Goal: Transaction & Acquisition: Download file/media

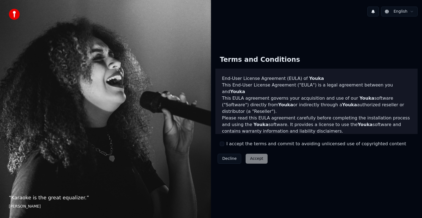
click at [221, 143] on button "I accept the terms and commit to avoiding unlicensed use of copyrighted content" at bounding box center [222, 144] width 4 height 4
click at [251, 158] on button "Accept" at bounding box center [256, 159] width 22 height 10
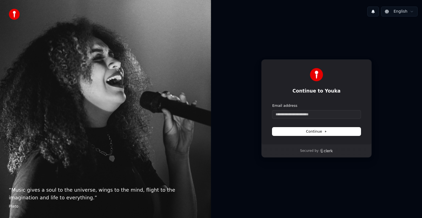
click at [397, 13] on html "“ Music gives a soul to the universe, wings to the mind, flight to the imaginat…" at bounding box center [211, 109] width 422 height 218
click at [340, 31] on html "“ Music gives a soul to the universe, wings to the mind, flight to the imaginat…" at bounding box center [211, 109] width 422 height 218
click at [316, 113] on input "Email address" at bounding box center [316, 114] width 88 height 8
click at [313, 115] on input "Email address" at bounding box center [316, 114] width 88 height 8
click at [309, 116] on input "Email address" at bounding box center [316, 114] width 88 height 8
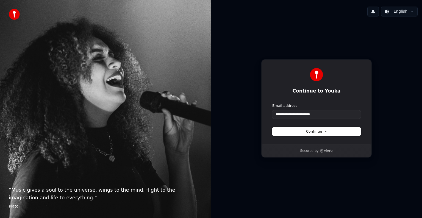
click at [313, 135] on button "Continue" at bounding box center [316, 131] width 88 height 8
type input "**********"
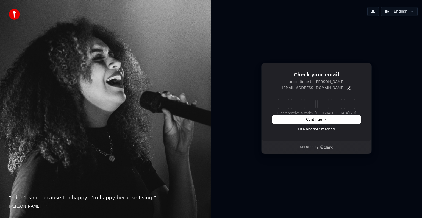
click at [283, 104] on input "Enter verification code" at bounding box center [316, 104] width 77 height 10
type input "******"
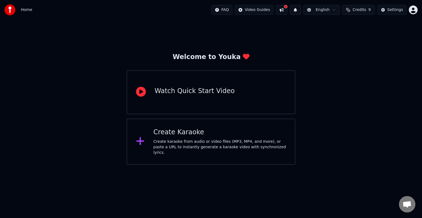
click at [141, 142] on icon at bounding box center [140, 141] width 9 height 10
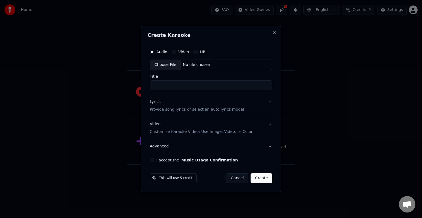
click at [167, 65] on div "Choose File" at bounding box center [165, 65] width 31 height 10
click at [193, 51] on button "URL" at bounding box center [195, 52] width 4 height 4
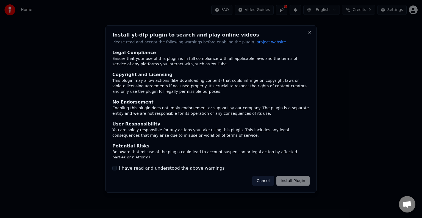
click at [171, 169] on label "I have read and understood the above warnings" at bounding box center [172, 168] width 106 height 7
click at [117, 169] on button "I have read and understood the above warnings" at bounding box center [114, 168] width 4 height 4
click at [289, 180] on button "Install Plugin" at bounding box center [292, 181] width 33 height 10
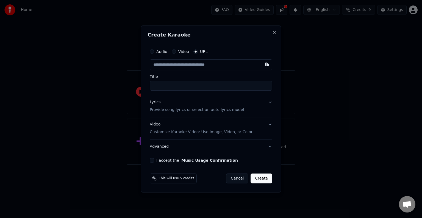
click at [175, 61] on input "text" at bounding box center [211, 64] width 122 height 11
paste input "**********"
type input "**********"
click at [197, 89] on input "Title" at bounding box center [211, 86] width 122 height 10
type input "**********"
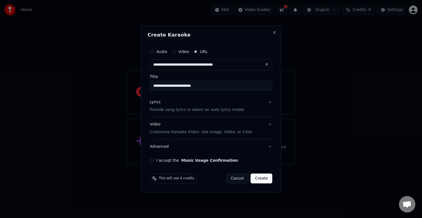
click at [205, 86] on input "**********" at bounding box center [211, 86] width 122 height 10
type input "**********"
click at [269, 102] on button "Lyrics Provide song lyrics or select an auto lyrics model" at bounding box center [211, 106] width 122 height 22
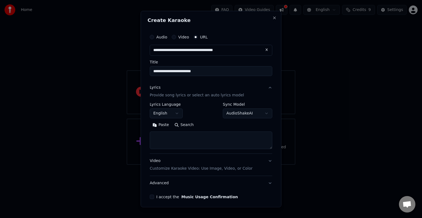
click at [178, 113] on button "English" at bounding box center [166, 113] width 33 height 10
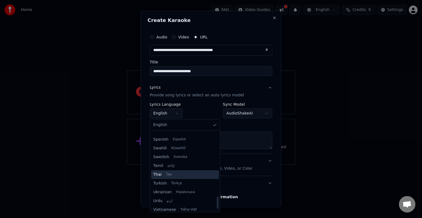
scroll to position [421, 0]
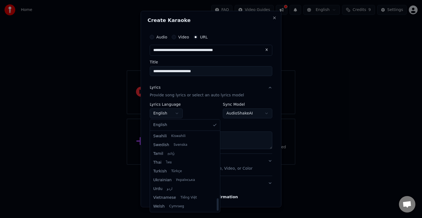
select select "**"
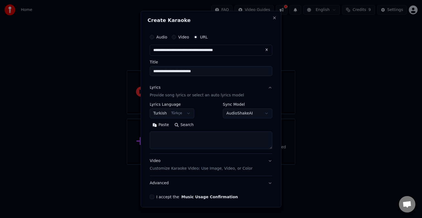
click at [189, 137] on textarea at bounding box center [211, 141] width 122 height 18
paste textarea "**********"
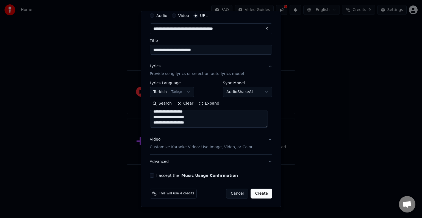
type textarea "**********"
click at [265, 139] on button "Video Customize Karaoke Video: Use Image, Video, or Color" at bounding box center [211, 143] width 122 height 22
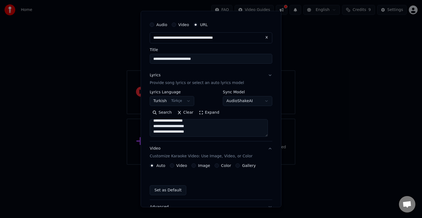
scroll to position [7, 0]
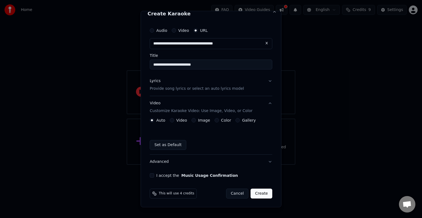
click at [172, 121] on button "Video" at bounding box center [172, 120] width 4 height 4
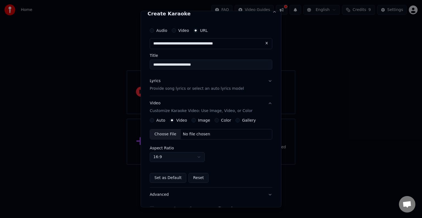
click at [152, 120] on button "Auto" at bounding box center [152, 120] width 4 height 4
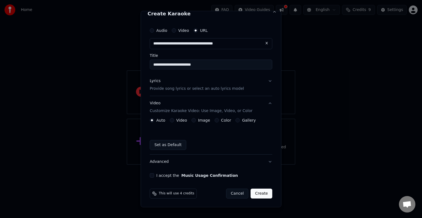
click at [192, 121] on button "Image" at bounding box center [193, 120] width 4 height 4
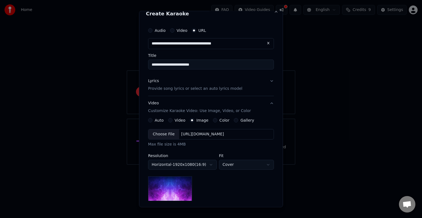
click at [168, 135] on div "Choose File" at bounding box center [163, 134] width 31 height 10
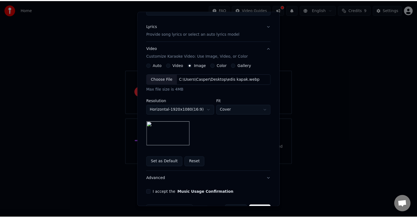
scroll to position [79, 0]
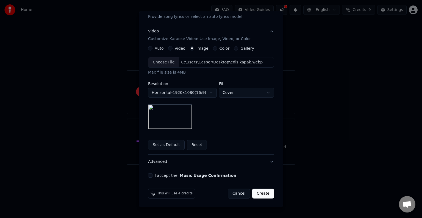
click at [149, 174] on button "I accept the Music Usage Confirmation" at bounding box center [150, 175] width 4 height 4
click at [264, 193] on button "Create" at bounding box center [263, 194] width 22 height 10
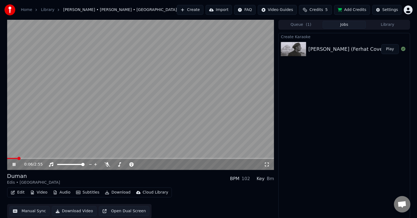
click at [142, 5] on div "Home Library [PERSON_NAME] • [PERSON_NAME] • Ferhat Create Import FAQ Video Gui…" at bounding box center [208, 10] width 417 height 20
click at [113, 165] on span at bounding box center [114, 164] width 3 height 3
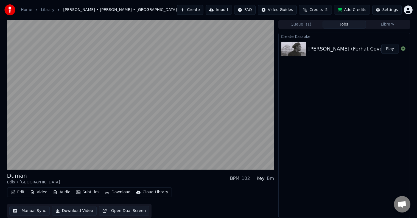
click at [268, 178] on div "Bm" at bounding box center [270, 178] width 7 height 7
click at [19, 191] on button "Edit" at bounding box center [18, 192] width 18 height 8
click at [18, 192] on button "Edit" at bounding box center [18, 192] width 18 height 8
click at [34, 193] on button "Video" at bounding box center [39, 192] width 22 height 8
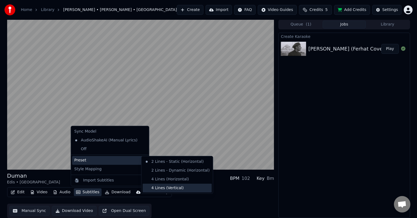
click at [183, 187] on div "4 Lines (Vertical)" at bounding box center [177, 188] width 69 height 9
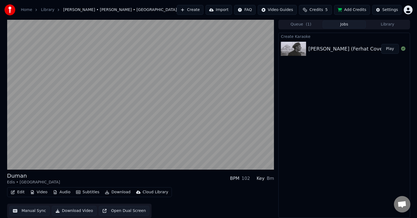
click at [88, 192] on button "Subtitles" at bounding box center [88, 192] width 28 height 8
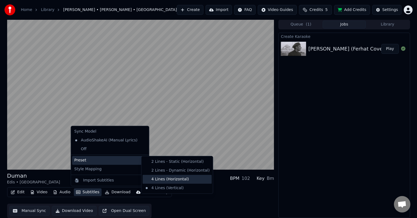
click at [152, 177] on div "4 Lines (Horizontal)" at bounding box center [177, 179] width 69 height 9
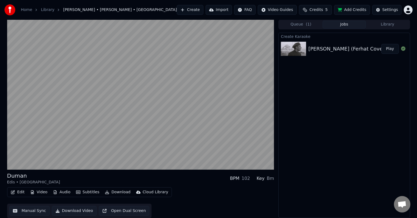
click at [91, 192] on button "Subtitles" at bounding box center [88, 192] width 28 height 8
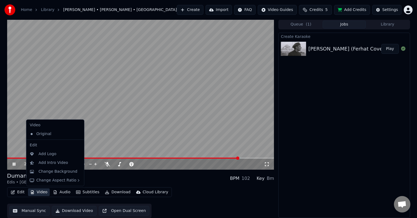
click at [354, 100] on div "Create Karaoke [PERSON_NAME] (Ferhat Cover) Play" at bounding box center [344, 125] width 132 height 185
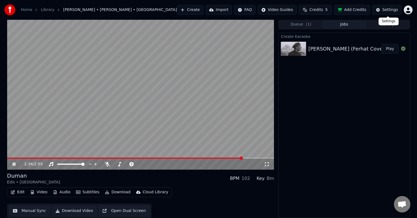
click at [387, 11] on div "Settings" at bounding box center [390, 9] width 16 height 5
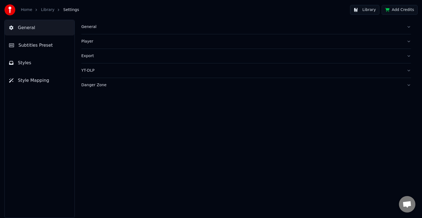
click at [41, 8] on link "Library" at bounding box center [47, 9] width 13 height 5
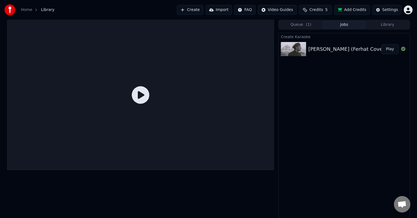
click at [361, 46] on div "[PERSON_NAME] (Ferhat Cover)" at bounding box center [347, 49] width 78 height 8
click at [314, 46] on div "[PERSON_NAME] (Ferhat Cover)" at bounding box center [347, 49] width 78 height 8
click at [392, 27] on button "Library" at bounding box center [387, 25] width 43 height 8
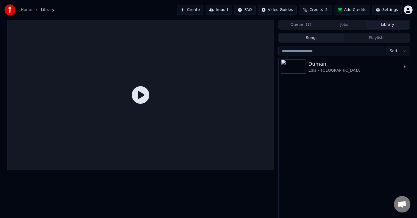
click at [403, 66] on icon "button" at bounding box center [404, 66] width 5 height 4
click at [398, 95] on div "Open Directory" at bounding box center [397, 94] width 42 height 9
click at [376, 39] on button "Playlists" at bounding box center [376, 38] width 65 height 8
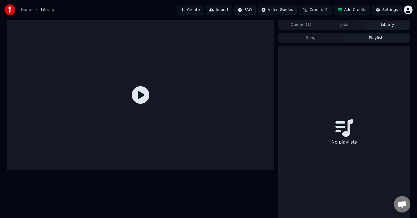
click at [328, 40] on button "Songs" at bounding box center [311, 38] width 65 height 8
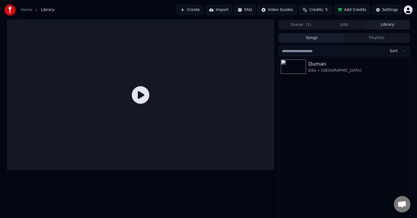
click at [344, 27] on button "Jobs" at bounding box center [344, 25] width 43 height 8
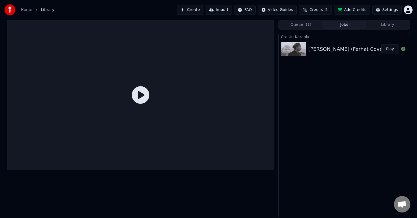
click at [339, 43] on div "[PERSON_NAME] (Ferhat Cover) Play" at bounding box center [344, 49] width 131 height 19
click at [136, 96] on icon at bounding box center [141, 95] width 18 height 18
click at [384, 47] on button "Play" at bounding box center [389, 49] width 17 height 10
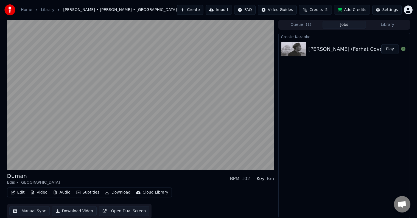
click at [21, 195] on button "Edit" at bounding box center [18, 193] width 18 height 8
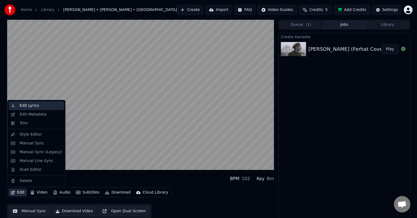
click at [43, 107] on div "Edit Lyrics" at bounding box center [40, 105] width 42 height 5
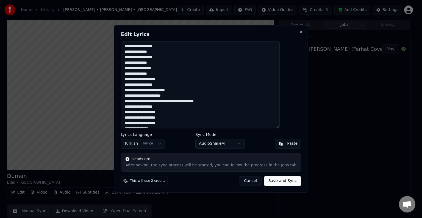
click at [245, 181] on button "Cancel" at bounding box center [250, 181] width 22 height 10
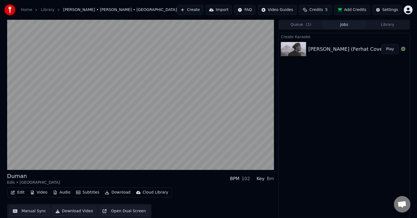
click at [20, 195] on button "Edit" at bounding box center [18, 193] width 18 height 8
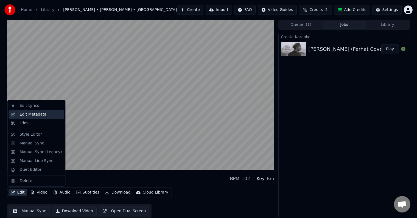
click at [38, 117] on div "Edit Metadata" at bounding box center [36, 114] width 55 height 9
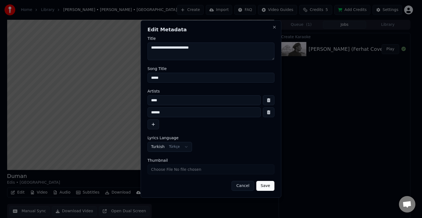
drag, startPoint x: 161, startPoint y: 46, endPoint x: 149, endPoint y: 46, distance: 12.1
click at [149, 46] on textarea "**********" at bounding box center [210, 52] width 127 height 18
click at [203, 48] on textarea "**********" at bounding box center [210, 52] width 127 height 18
click at [245, 186] on button "Cancel" at bounding box center [242, 186] width 22 height 10
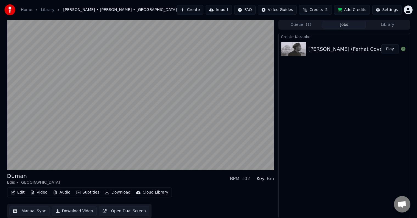
click at [20, 192] on button "Edit" at bounding box center [18, 193] width 18 height 8
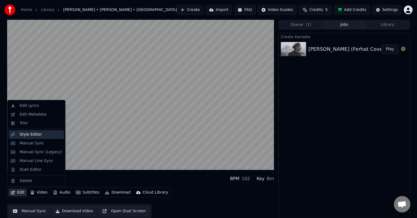
click at [39, 134] on div "Style Editor" at bounding box center [40, 134] width 42 height 5
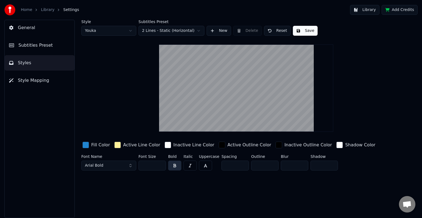
click at [198, 31] on html "Home Library Settings Library Add Credits General Subtitles Preset Styles Style…" at bounding box center [211, 109] width 422 height 218
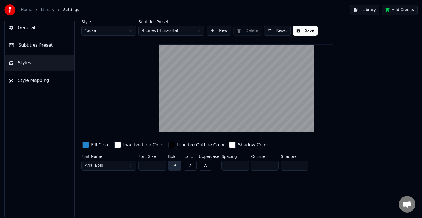
click at [165, 28] on html "Home Library Settings Library Add Credits General Subtitles Preset Styles Style…" at bounding box center [211, 109] width 422 height 218
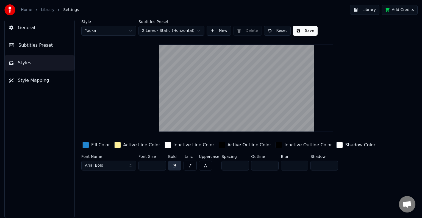
click at [174, 28] on html "Home Library Settings Library Add Credits General Subtitles Preset Styles Style…" at bounding box center [211, 109] width 422 height 218
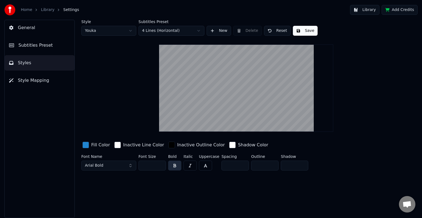
click at [117, 145] on div "button" at bounding box center [117, 145] width 7 height 7
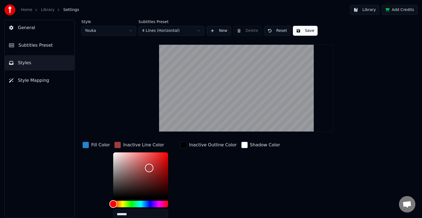
drag, startPoint x: 132, startPoint y: 175, endPoint x: 148, endPoint y: 167, distance: 17.8
click at [148, 167] on div "Color" at bounding box center [140, 174] width 55 height 45
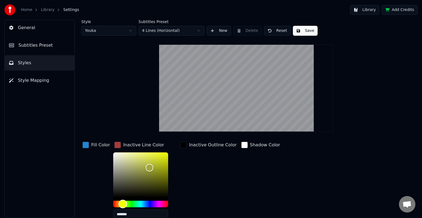
click at [121, 204] on div "Hue" at bounding box center [140, 204] width 55 height 7
type input "*******"
drag, startPoint x: 132, startPoint y: 171, endPoint x: 162, endPoint y: 153, distance: 35.1
click at [162, 153] on div "Color" at bounding box center [140, 174] width 55 height 45
click at [185, 144] on div "Inactive Outline Color" at bounding box center [208, 145] width 58 height 9
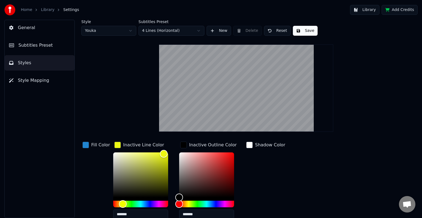
click at [183, 145] on div "button" at bounding box center [183, 145] width 7 height 7
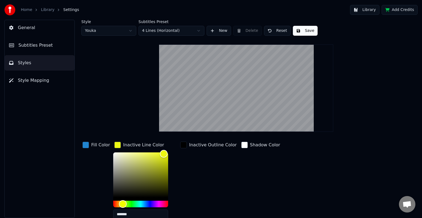
click at [183, 145] on div "button" at bounding box center [183, 145] width 7 height 7
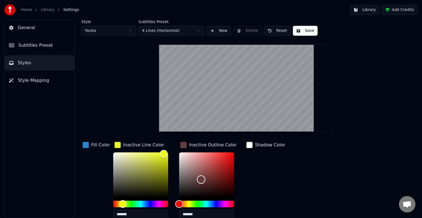
drag, startPoint x: 211, startPoint y: 177, endPoint x: 199, endPoint y: 179, distance: 12.0
click at [199, 179] on div "Color" at bounding box center [206, 174] width 55 height 45
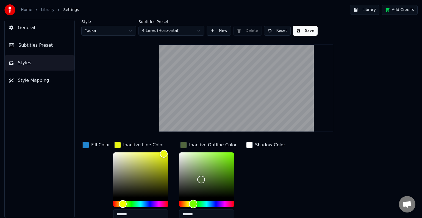
click at [191, 203] on div "Hue" at bounding box center [206, 204] width 55 height 7
drag, startPoint x: 210, startPoint y: 172, endPoint x: 222, endPoint y: 161, distance: 15.8
click at [222, 161] on div "Color" at bounding box center [222, 162] width 9 height 9
drag, startPoint x: 222, startPoint y: 161, endPoint x: 214, endPoint y: 172, distance: 13.2
click at [220, 166] on div "Color" at bounding box center [224, 161] width 9 height 9
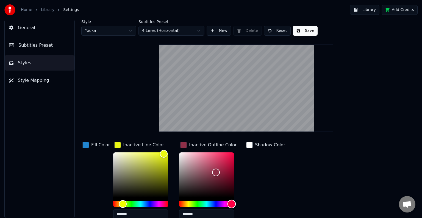
click at [230, 204] on div "Hue" at bounding box center [206, 204] width 55 height 7
drag, startPoint x: 219, startPoint y: 169, endPoint x: 232, endPoint y: 158, distance: 16.7
click at [232, 159] on div "Color" at bounding box center [231, 160] width 9 height 9
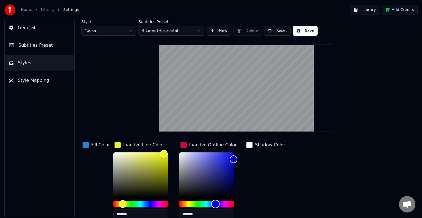
type input "*******"
click at [214, 203] on div "Hue" at bounding box center [206, 204] width 55 height 7
click at [184, 145] on div "button" at bounding box center [183, 145] width 7 height 7
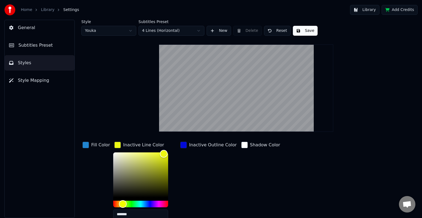
click at [241, 146] on div "button" at bounding box center [244, 145] width 7 height 7
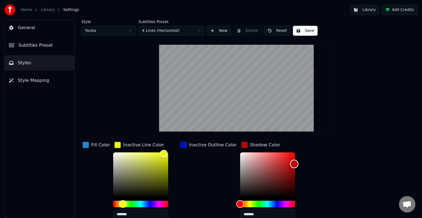
drag, startPoint x: 259, startPoint y: 169, endPoint x: 288, endPoint y: 163, distance: 29.5
click at [288, 163] on div "Color" at bounding box center [267, 174] width 55 height 45
type input "*******"
drag, startPoint x: 286, startPoint y: 163, endPoint x: 286, endPoint y: 156, distance: 6.3
click at [289, 159] on div "Color" at bounding box center [293, 163] width 9 height 9
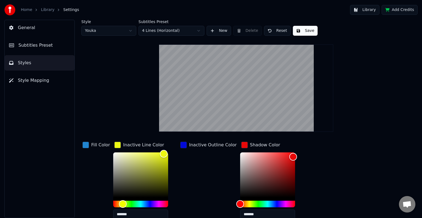
click at [184, 144] on div "button" at bounding box center [183, 145] width 7 height 7
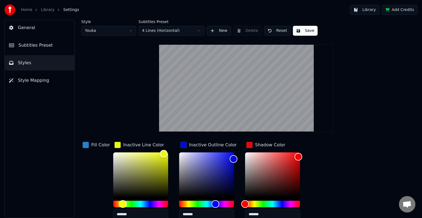
click at [144, 115] on div "Style Youka Subtitles Preset 4 Lines (Horizontal) New Delete Reset Save Fill Co…" at bounding box center [245, 133] width 329 height 227
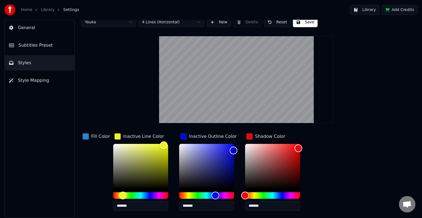
scroll to position [28, 0]
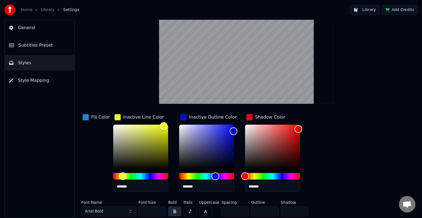
click at [129, 212] on button "Arial Bold" at bounding box center [108, 211] width 55 height 10
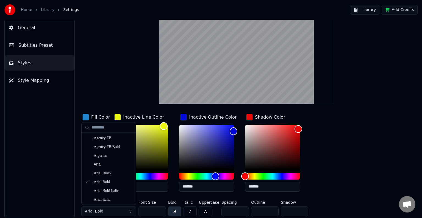
click at [116, 211] on button "Arial Bold" at bounding box center [108, 211] width 55 height 10
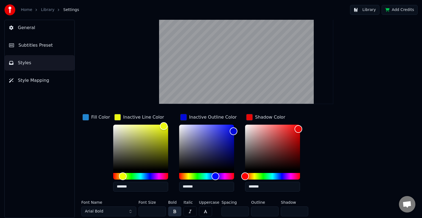
click at [116, 211] on button "Arial Bold" at bounding box center [108, 211] width 55 height 10
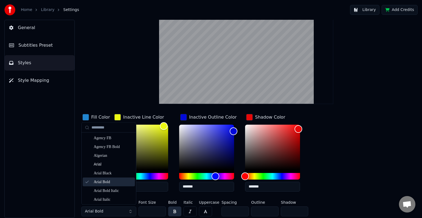
click at [351, 190] on div "Fill Color Inactive Line Color ******* Inactive Outline Color ******* Shadow Co…" at bounding box center [228, 154] width 295 height 83
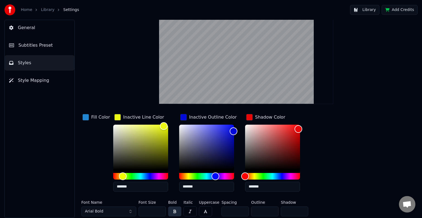
click at [270, 210] on input "**" at bounding box center [264, 211] width 27 height 10
click at [271, 213] on input "**" at bounding box center [264, 211] width 27 height 10
click at [270, 210] on input "**" at bounding box center [264, 211] width 27 height 10
type input "**"
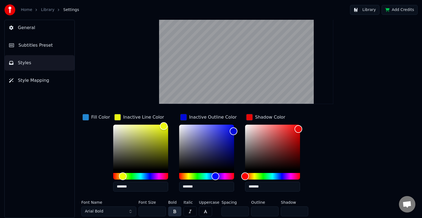
click at [270, 210] on input "**" at bounding box center [264, 211] width 27 height 10
click at [209, 209] on button "button" at bounding box center [205, 211] width 13 height 10
click at [175, 211] on button "button" at bounding box center [174, 211] width 13 height 10
click at [240, 211] on input "*" at bounding box center [234, 211] width 27 height 10
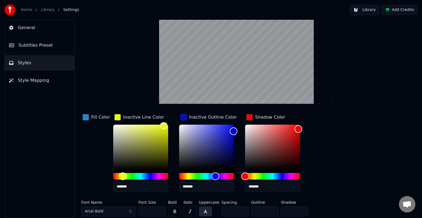
type input "*"
click at [240, 213] on input "*" at bounding box center [234, 211] width 27 height 10
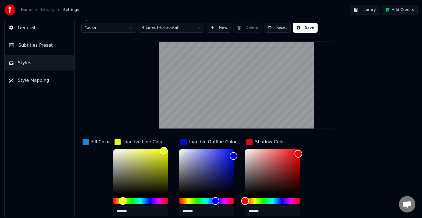
scroll to position [0, 0]
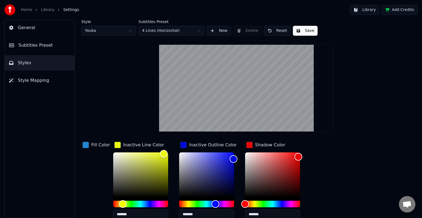
click at [117, 145] on div "button" at bounding box center [117, 145] width 7 height 7
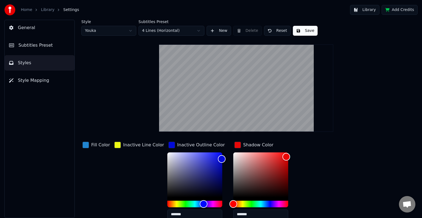
click at [116, 146] on div "button" at bounding box center [117, 145] width 7 height 7
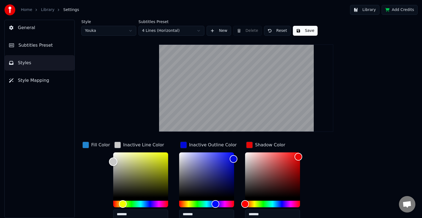
drag, startPoint x: 122, startPoint y: 160, endPoint x: 108, endPoint y: 159, distance: 14.3
click at [109, 159] on div "Color" at bounding box center [113, 161] width 9 height 9
type input "*******"
drag, startPoint x: 113, startPoint y: 159, endPoint x: 154, endPoint y: 155, distance: 41.1
click at [154, 155] on div "Color" at bounding box center [155, 155] width 9 height 9
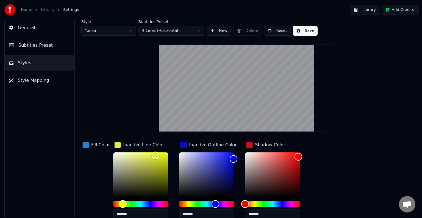
click at [181, 146] on div "button" at bounding box center [183, 145] width 7 height 7
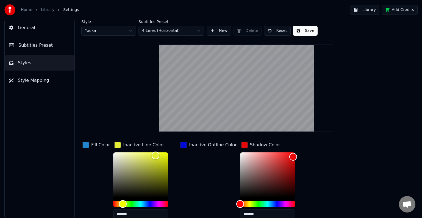
click at [241, 145] on div "button" at bounding box center [244, 145] width 7 height 7
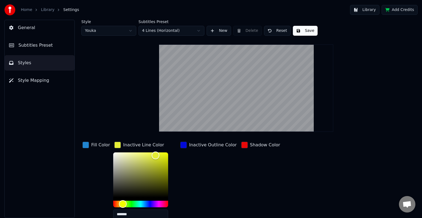
click at [306, 32] on button "Save" at bounding box center [305, 31] width 25 height 10
click at [297, 29] on button "Done" at bounding box center [306, 31] width 26 height 10
click at [37, 77] on button "Style Mapping" at bounding box center [40, 80] width 70 height 15
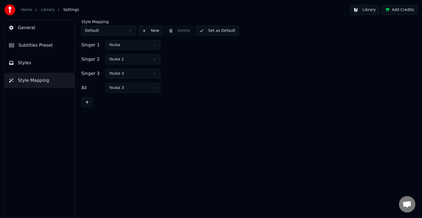
click at [131, 31] on html "Home Library Settings Library Add Credits General Subtitles Preset Styles Style…" at bounding box center [211, 109] width 422 height 218
click at [51, 42] on button "Subtitles Preset" at bounding box center [40, 45] width 70 height 15
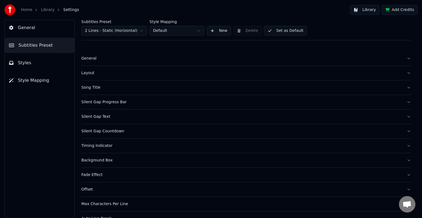
click at [398, 56] on button "General" at bounding box center [245, 58] width 329 height 14
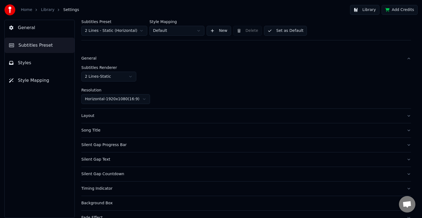
click at [126, 75] on html "Home Library Settings Library Add Credits General Subtitles Preset Styles Style…" at bounding box center [211, 109] width 422 height 218
click at [143, 99] on html "Home Library Settings Library Add Credits General Subtitles Preset Styles Style…" at bounding box center [211, 109] width 422 height 218
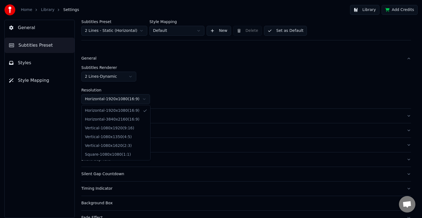
click at [143, 99] on html "Home Library Settings Library Add Credits General Subtitles Preset Styles Style…" at bounding box center [211, 109] width 422 height 218
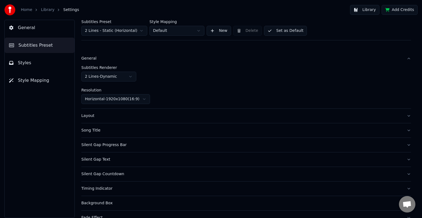
click at [144, 119] on button "Layout" at bounding box center [245, 116] width 329 height 14
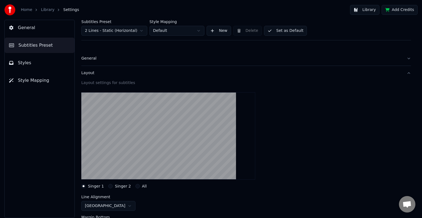
click at [135, 186] on button "All" at bounding box center [137, 186] width 4 height 4
click at [84, 185] on button "Singer 1" at bounding box center [83, 186] width 4 height 4
click at [403, 73] on button "Layout" at bounding box center [245, 73] width 329 height 14
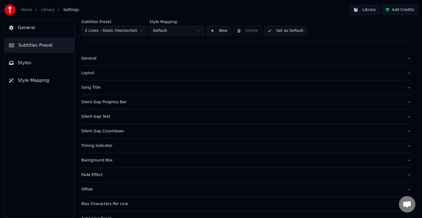
click at [402, 86] on button "Song Title" at bounding box center [245, 87] width 329 height 14
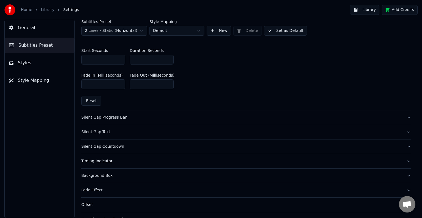
scroll to position [285, 0]
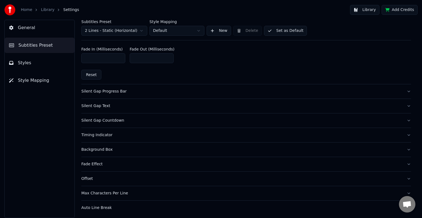
click at [28, 29] on span "General" at bounding box center [26, 27] width 17 height 7
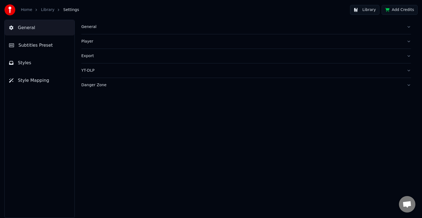
click at [45, 9] on link "Library" at bounding box center [47, 9] width 13 height 5
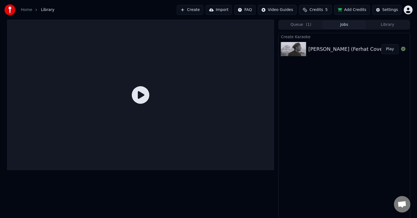
click at [390, 51] on button "Play" at bounding box center [389, 49] width 17 height 10
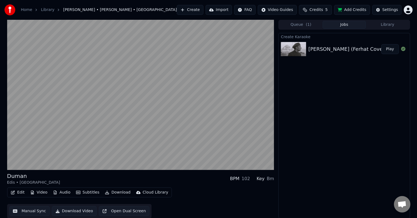
click at [78, 212] on button "Download Video" at bounding box center [74, 211] width 45 height 10
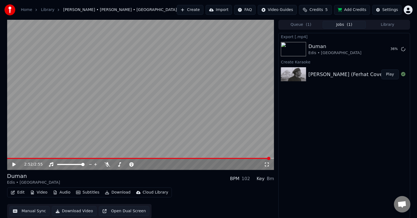
click at [403, 118] on div "Export [.mp4] [PERSON_NAME] • Ferhat 36 % Create Karaoke [PERSON_NAME] (Ferhat …" at bounding box center [344, 125] width 132 height 185
click at [386, 48] on button "Show" at bounding box center [389, 49] width 20 height 10
click at [303, 24] on button "Queue ( 1 )" at bounding box center [300, 25] width 43 height 8
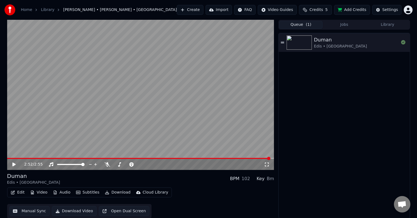
click at [194, 9] on button "Create" at bounding box center [190, 10] width 27 height 10
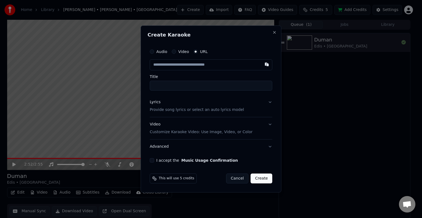
click at [188, 62] on input "text" at bounding box center [211, 64] width 122 height 11
type input "**********"
click at [190, 83] on input "Title" at bounding box center [211, 86] width 122 height 10
type input "**********"
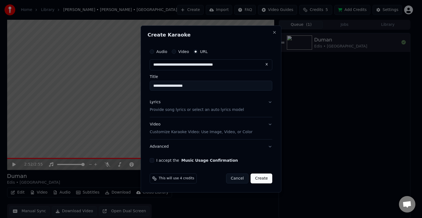
click at [270, 104] on button "Lyrics Provide song lyrics or select an auto lyrics model" at bounding box center [211, 106] width 122 height 22
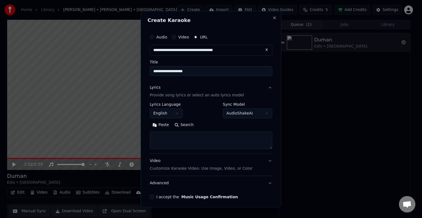
click at [179, 114] on button "English" at bounding box center [166, 113] width 33 height 10
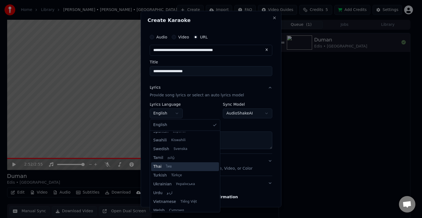
scroll to position [421, 0]
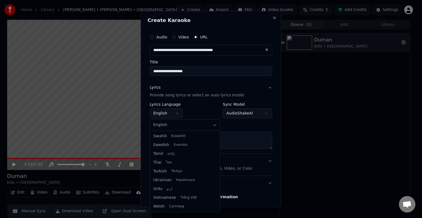
select select "**"
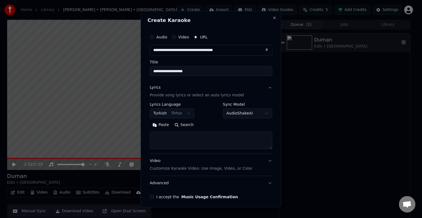
click at [175, 141] on textarea at bounding box center [211, 141] width 122 height 18
paste textarea "**********"
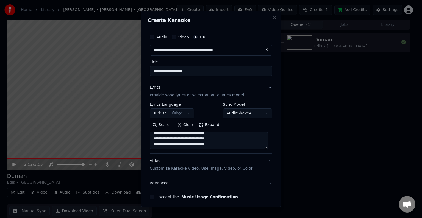
type textarea "**********"
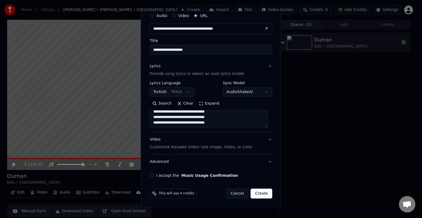
click at [264, 139] on button "Video Customize Karaoke Video: Use Image, Video, or Color" at bounding box center [211, 143] width 122 height 22
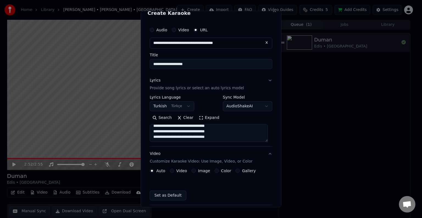
scroll to position [7, 0]
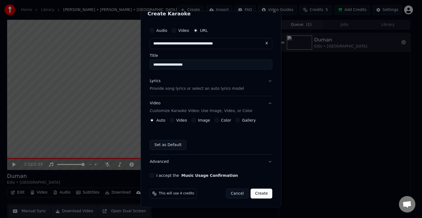
click at [193, 120] on button "Image" at bounding box center [193, 120] width 4 height 4
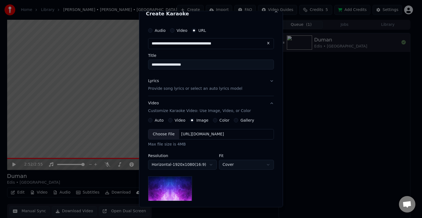
click at [169, 135] on div "Choose File" at bounding box center [163, 134] width 31 height 10
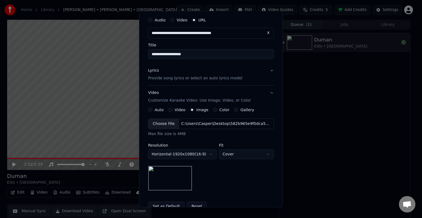
scroll to position [62, 0]
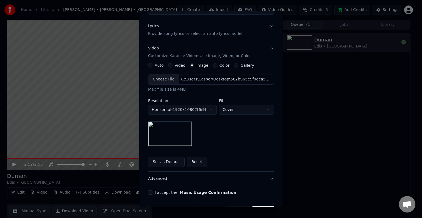
click at [209, 112] on body "**********" at bounding box center [208, 109] width 417 height 218
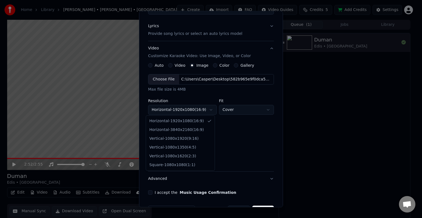
click at [210, 110] on body "**********" at bounding box center [208, 109] width 417 height 218
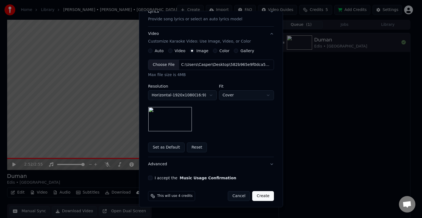
scroll to position [79, 0]
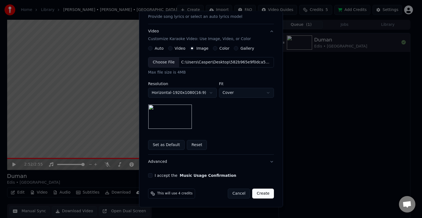
click at [148, 176] on button "I accept the Music Usage Confirmation" at bounding box center [150, 175] width 4 height 4
click at [258, 190] on button "Create" at bounding box center [263, 194] width 22 height 10
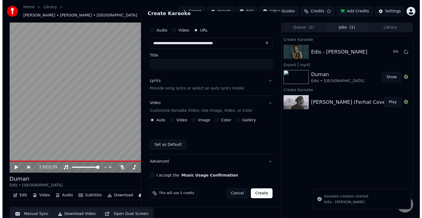
scroll to position [0, 0]
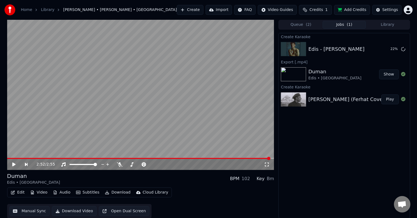
click at [301, 20] on div "Queue ( 2 ) Jobs ( 1 ) Library" at bounding box center [344, 25] width 132 height 10
click at [301, 23] on button "Queue ( 2 )" at bounding box center [300, 25] width 43 height 8
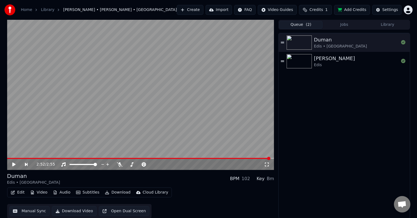
click at [301, 27] on button "Queue ( 2 )" at bounding box center [300, 25] width 43 height 8
click at [332, 65] on div "Edis" at bounding box center [334, 64] width 41 height 5
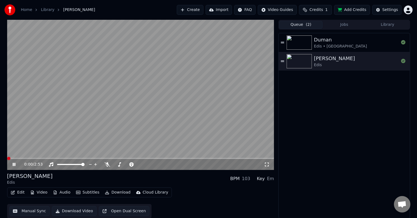
click at [7, 159] on span at bounding box center [8, 158] width 3 height 3
click at [12, 165] on icon at bounding box center [18, 164] width 13 height 4
click at [80, 192] on button "Subtitles" at bounding box center [88, 193] width 28 height 8
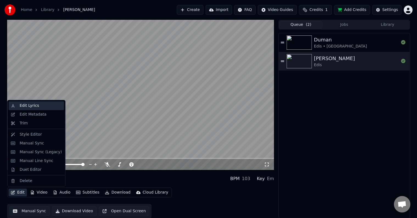
click at [42, 108] on div "Edit Lyrics" at bounding box center [40, 105] width 42 height 5
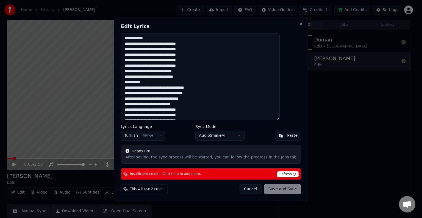
drag, startPoint x: 166, startPoint y: 37, endPoint x: 135, endPoint y: 37, distance: 30.5
click at [135, 37] on textarea at bounding box center [200, 76] width 159 height 87
click at [208, 54] on textarea "**********" at bounding box center [200, 76] width 159 height 87
click at [169, 83] on textarea "**********" at bounding box center [200, 76] width 159 height 87
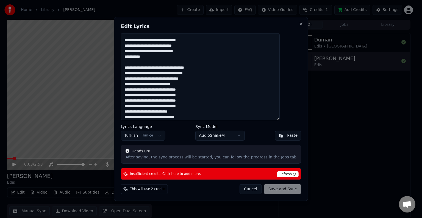
scroll to position [27, 0]
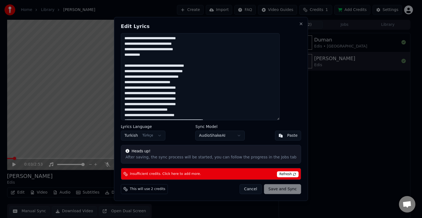
click at [198, 83] on textarea "**********" at bounding box center [200, 76] width 159 height 87
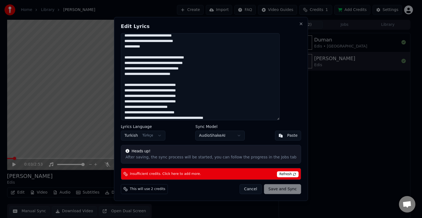
scroll to position [55, 0]
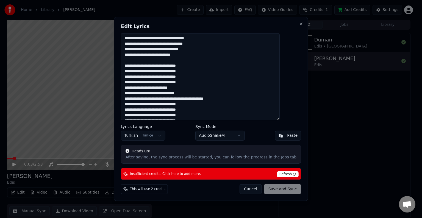
click at [163, 89] on textarea "**********" at bounding box center [200, 76] width 159 height 87
click at [167, 88] on textarea "**********" at bounding box center [200, 76] width 159 height 87
click at [160, 99] on textarea "**********" at bounding box center [200, 76] width 159 height 87
click at [163, 99] on textarea "**********" at bounding box center [200, 76] width 159 height 87
click at [206, 105] on textarea "**********" at bounding box center [200, 76] width 159 height 87
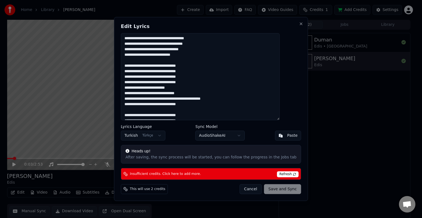
click at [188, 88] on textarea "**********" at bounding box center [200, 76] width 159 height 87
click at [209, 83] on textarea "**********" at bounding box center [200, 76] width 159 height 87
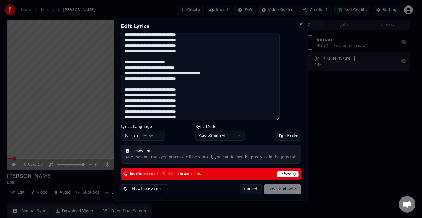
scroll to position [93, 0]
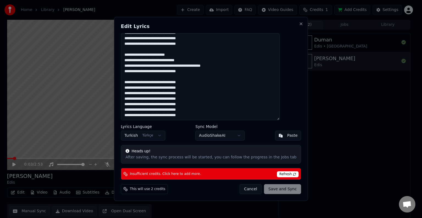
click at [203, 99] on textarea "**********" at bounding box center [200, 76] width 159 height 87
click at [135, 82] on textarea "**********" at bounding box center [200, 76] width 159 height 87
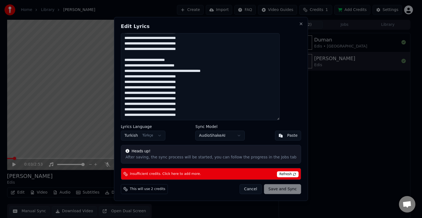
scroll to position [88, 0]
click at [209, 93] on textarea "**********" at bounding box center [200, 76] width 159 height 87
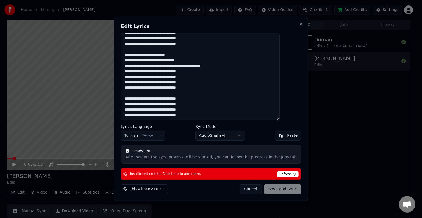
click at [227, 66] on textarea "**********" at bounding box center [200, 76] width 159 height 87
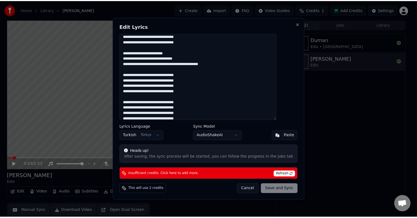
scroll to position [99, 0]
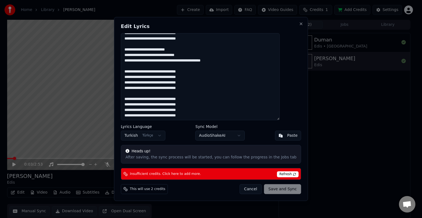
click at [277, 175] on span "Refresh" at bounding box center [288, 174] width 22 height 6
click at [194, 107] on textarea "**********" at bounding box center [200, 76] width 159 height 87
drag, startPoint x: 227, startPoint y: 109, endPoint x: 230, endPoint y: 111, distance: 3.1
click at [227, 109] on textarea "**********" at bounding box center [200, 76] width 159 height 87
click at [275, 135] on button "Paste" at bounding box center [288, 136] width 26 height 10
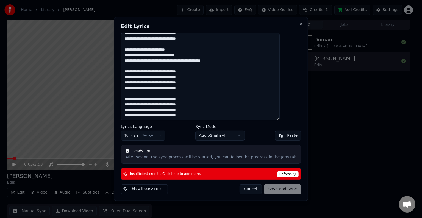
click at [245, 111] on textarea "**********" at bounding box center [200, 76] width 159 height 87
click at [282, 187] on div "Cancel Save and Sync" at bounding box center [270, 189] width 62 height 10
click at [272, 189] on div "Cancel Save and Sync" at bounding box center [270, 189] width 62 height 10
click at [152, 191] on span "This will use 2 credits" at bounding box center [147, 189] width 35 height 4
click at [282, 175] on span "Refresh" at bounding box center [288, 174] width 22 height 6
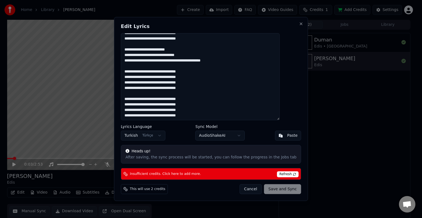
click at [160, 175] on span "Insufficient credits. Click here to add more." at bounding box center [165, 174] width 71 height 4
click at [277, 173] on span "Refresh" at bounding box center [288, 174] width 22 height 6
type textarea "**********"
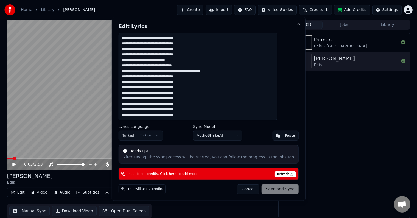
scroll to position [71, 0]
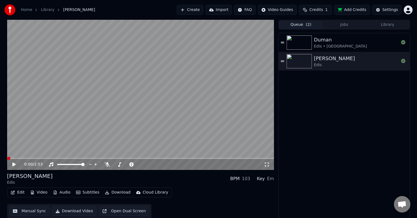
click at [7, 158] on span at bounding box center [8, 158] width 3 height 3
click at [12, 164] on icon at bounding box center [13, 165] width 3 height 4
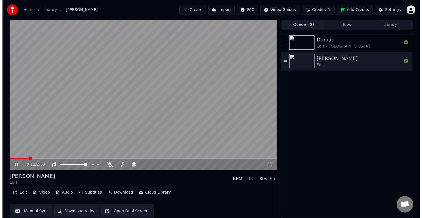
scroll to position [0, 0]
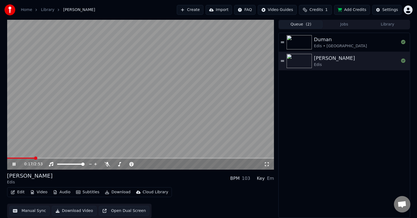
click at [14, 194] on button "Edit" at bounding box center [18, 192] width 18 height 8
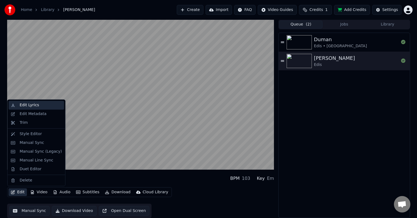
click at [34, 108] on div "Edit Lyrics" at bounding box center [36, 105] width 55 height 9
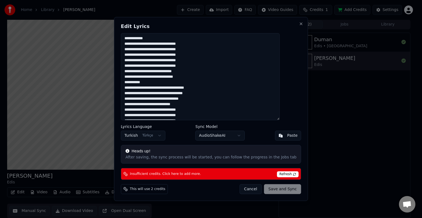
click at [192, 74] on textarea at bounding box center [200, 76] width 159 height 87
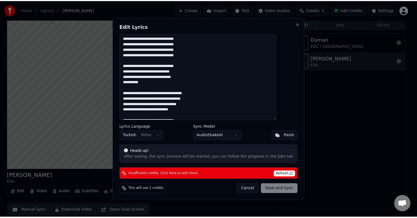
scroll to position [96, 0]
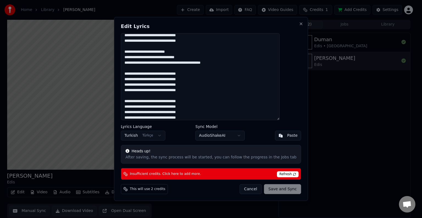
type textarea "**********"
click at [278, 174] on span "Refresh" at bounding box center [288, 174] width 22 height 6
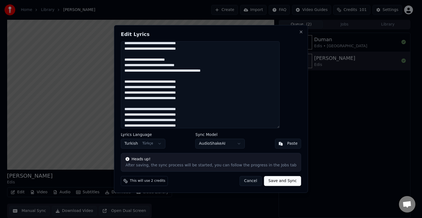
click at [275, 180] on button "Save and Sync" at bounding box center [282, 181] width 37 height 10
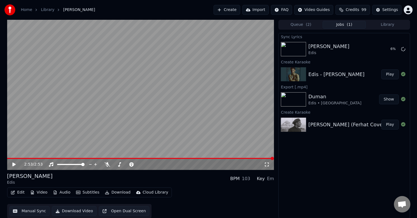
scroll to position [0, 0]
click at [387, 11] on div "Settings" at bounding box center [390, 9] width 16 height 5
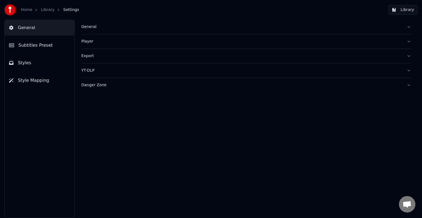
click at [22, 10] on link "Home" at bounding box center [26, 9] width 11 height 5
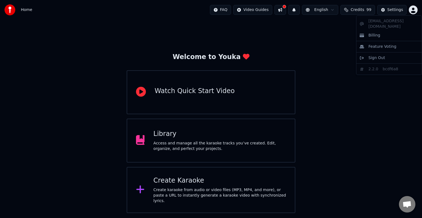
click at [410, 9] on html "Home FAQ Video Guides English Credits 99 Settings Welcome to Youka Watch Quick …" at bounding box center [211, 106] width 422 height 213
click at [385, 31] on div "Billing" at bounding box center [388, 35] width 63 height 9
click at [25, 12] on span "Home" at bounding box center [26, 9] width 11 height 5
click at [8, 8] on img at bounding box center [9, 9] width 11 height 11
click at [171, 144] on div "Access and manage all the karaoke tracks you’ve created. Edit, organize, and pe…" at bounding box center [219, 146] width 133 height 11
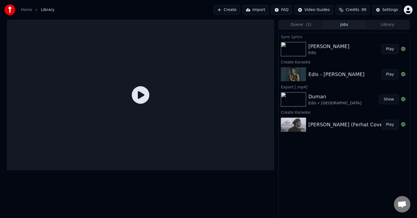
click at [389, 50] on button "Play" at bounding box center [389, 49] width 17 height 10
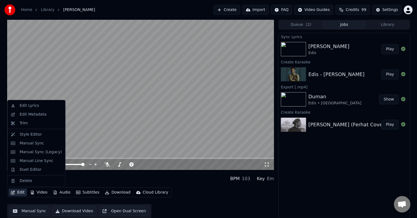
click at [20, 194] on button "Edit" at bounding box center [18, 193] width 18 height 8
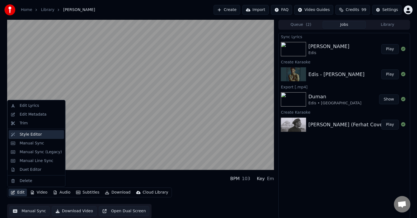
click at [39, 134] on div "Style Editor" at bounding box center [40, 134] width 42 height 5
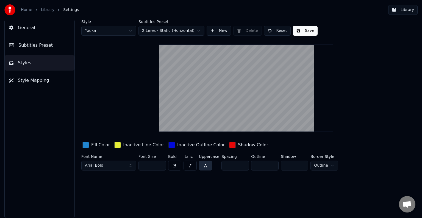
click at [186, 32] on html "Home Library Settings Library General Subtitles Preset Styles Style Mapping Sty…" at bounding box center [211, 109] width 422 height 218
click at [307, 33] on button "Save" at bounding box center [305, 31] width 25 height 10
click at [173, 164] on button "button" at bounding box center [174, 166] width 13 height 10
click at [300, 33] on button "Save" at bounding box center [305, 31] width 25 height 10
click at [399, 10] on button "Library" at bounding box center [402, 10] width 29 height 10
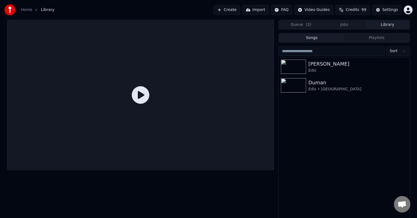
click at [307, 25] on span "( 2 )" at bounding box center [308, 24] width 5 height 5
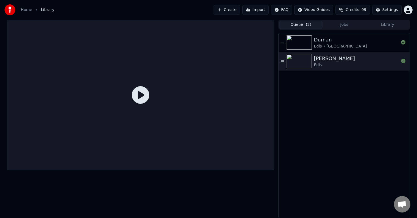
click at [332, 57] on div "[PERSON_NAME]" at bounding box center [334, 59] width 41 height 8
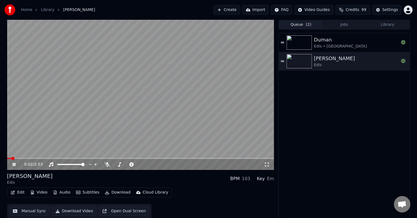
scroll to position [0, 0]
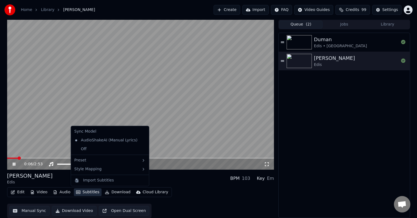
click at [93, 194] on button "Subtitles" at bounding box center [88, 192] width 28 height 8
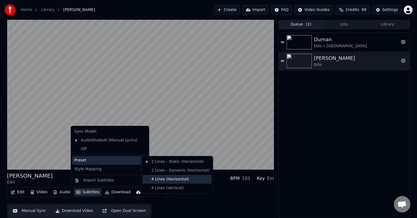
click at [161, 175] on div "4 Lines (Horizontal)" at bounding box center [177, 179] width 69 height 9
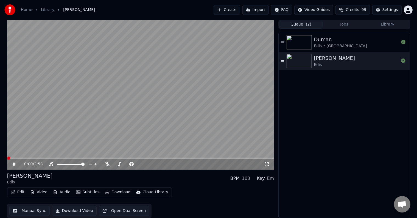
click at [7, 159] on span at bounding box center [8, 158] width 3 height 3
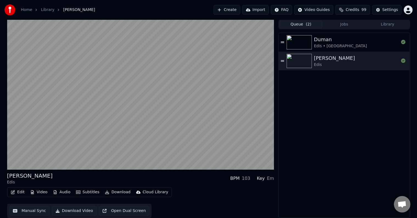
click at [44, 191] on button "Video" at bounding box center [39, 192] width 22 height 8
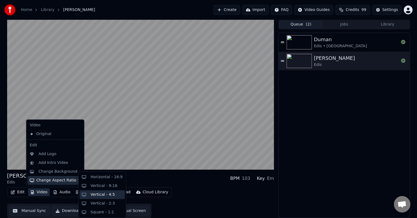
click at [106, 193] on div "Vertical - 4:5" at bounding box center [103, 194] width 24 height 5
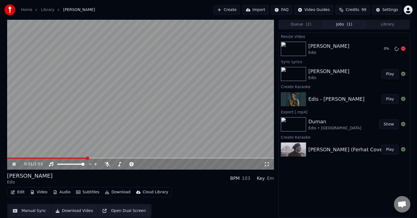
click at [402, 49] on icon at bounding box center [403, 48] width 4 height 4
click at [403, 47] on icon at bounding box center [403, 48] width 4 height 4
click at [82, 210] on button "Download Video" at bounding box center [74, 211] width 45 height 10
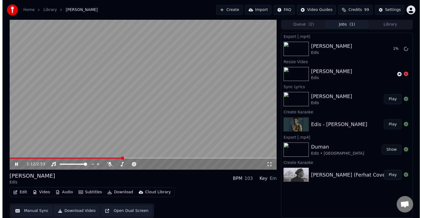
scroll to position [0, 0]
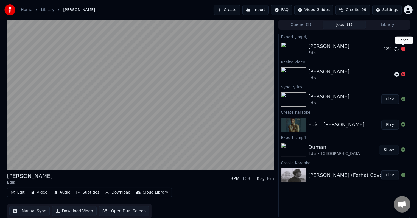
click at [404, 50] on icon at bounding box center [403, 49] width 4 height 4
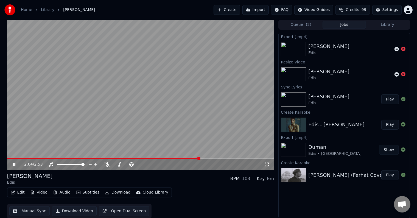
click at [302, 27] on button "Queue ( 2 )" at bounding box center [300, 25] width 43 height 8
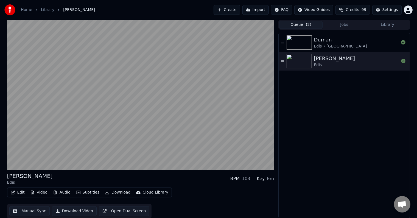
click at [283, 61] on icon at bounding box center [282, 61] width 3 height 4
click at [317, 11] on html "Home Library Yoksun Yanımda • Edis Create Import FAQ Video Guides Credits 99 Se…" at bounding box center [208, 109] width 417 height 218
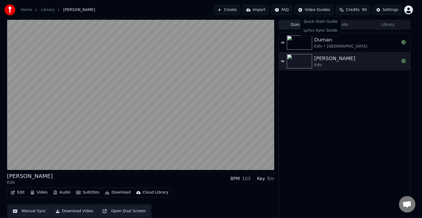
click at [337, 89] on html "Home Library Yoksun Yanımda • Edis Create Import FAQ Video Guides Credits 99 Se…" at bounding box center [211, 109] width 422 height 218
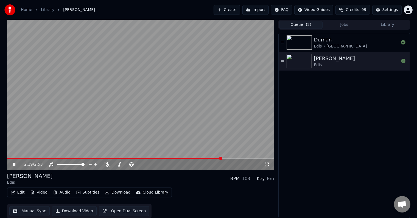
click at [118, 193] on button "Download" at bounding box center [118, 193] width 30 height 8
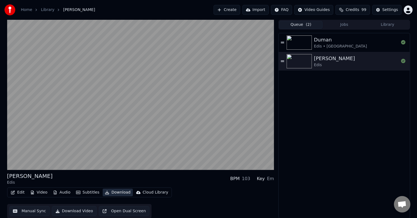
click at [111, 192] on button "Download" at bounding box center [118, 193] width 30 height 8
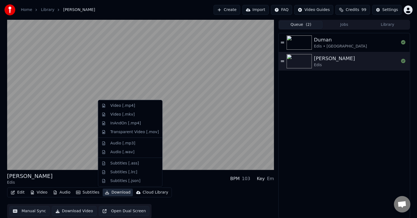
click at [111, 192] on button "Download" at bounding box center [118, 193] width 30 height 8
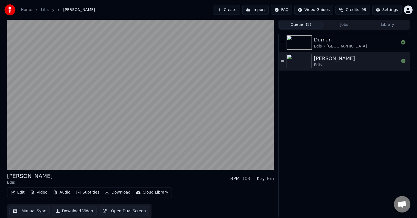
click at [83, 210] on button "Download Video" at bounding box center [74, 211] width 45 height 10
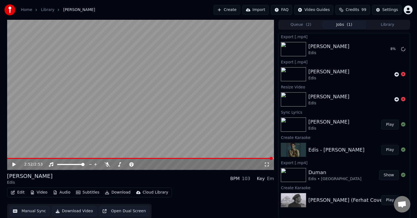
click at [238, 10] on button "Create" at bounding box center [227, 10] width 27 height 10
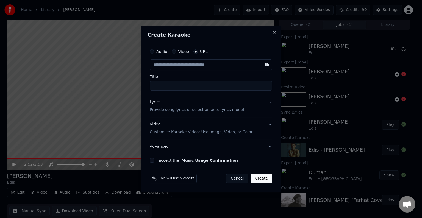
click at [195, 52] on circle "button" at bounding box center [196, 52] width 2 height 2
click at [196, 66] on input "text" at bounding box center [211, 64] width 122 height 11
paste input "**********"
type input "**********"
click at [195, 86] on input "Title" at bounding box center [211, 86] width 122 height 10
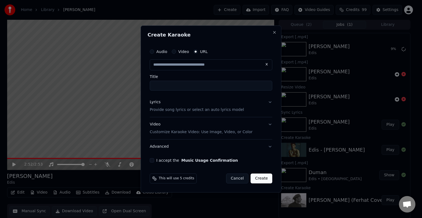
type input "**********"
type input "*******"
click at [269, 104] on button "Lyrics Provide song lyrics or select an auto lyrics model" at bounding box center [211, 106] width 122 height 22
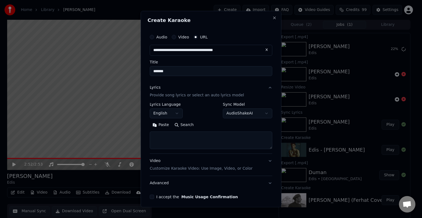
click at [168, 113] on button "English" at bounding box center [166, 113] width 33 height 10
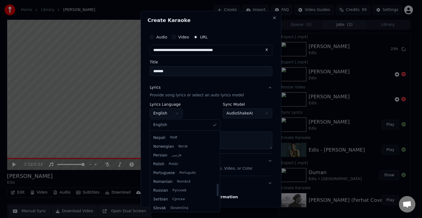
scroll to position [421, 0]
select select "**"
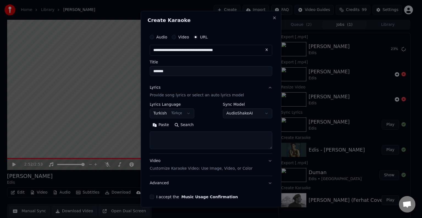
click at [205, 141] on textarea at bounding box center [211, 141] width 122 height 18
paste textarea "**********"
click at [210, 124] on button "Expand" at bounding box center [209, 125] width 26 height 9
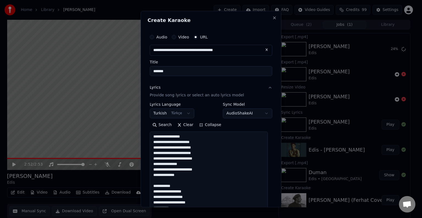
drag, startPoint x: 175, startPoint y: 187, endPoint x: 152, endPoint y: 183, distance: 23.4
click at [152, 183] on textarea "**********" at bounding box center [209, 219] width 118 height 175
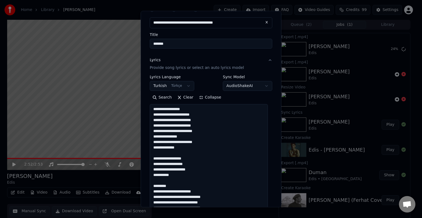
drag, startPoint x: 170, startPoint y: 186, endPoint x: 152, endPoint y: 185, distance: 17.9
click at [152, 185] on textarea "**********" at bounding box center [209, 191] width 118 height 175
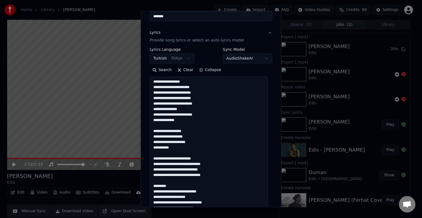
scroll to position [82, 0]
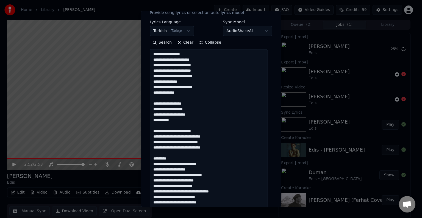
drag, startPoint x: 173, startPoint y: 158, endPoint x: 157, endPoint y: 158, distance: 16.5
click at [151, 158] on textarea "**********" at bounding box center [209, 136] width 118 height 175
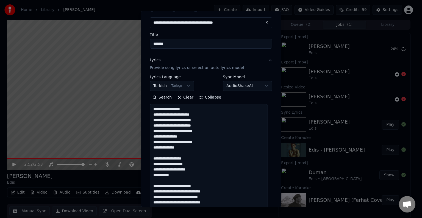
scroll to position [110, 0]
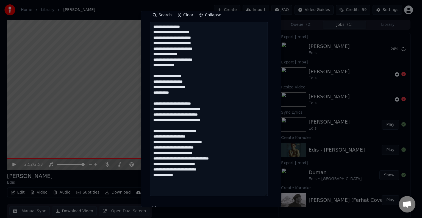
click at [182, 176] on textarea "**********" at bounding box center [209, 109] width 118 height 175
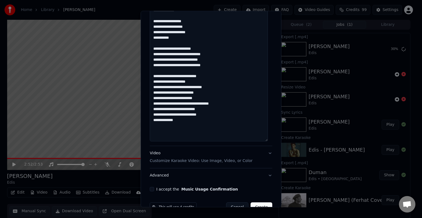
type textarea "**********"
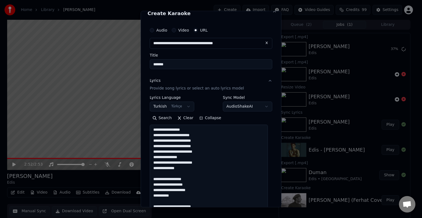
scroll to position [0, 0]
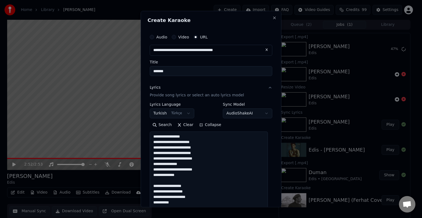
click at [261, 50] on button at bounding box center [266, 50] width 11 height 10
click at [233, 50] on input "text" at bounding box center [211, 50] width 122 height 11
paste input "**********"
type input "**********"
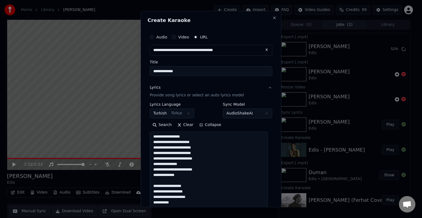
click at [202, 152] on textarea "**********" at bounding box center [209, 219] width 118 height 175
paste textarea "**********"
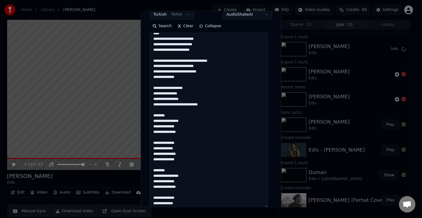
scroll to position [154, 0]
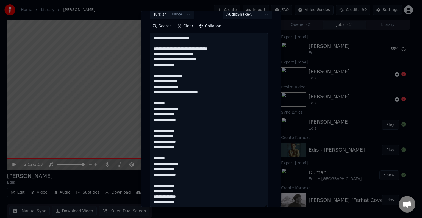
type textarea "**********"
click at [212, 26] on button "Collapse" at bounding box center [210, 26] width 28 height 9
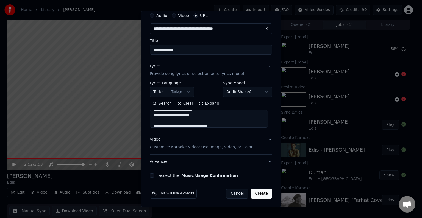
click at [266, 139] on button "Video Customize Karaoke Video: Use Image, Video, or Color" at bounding box center [211, 143] width 122 height 22
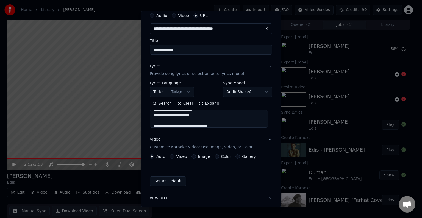
scroll to position [7, 0]
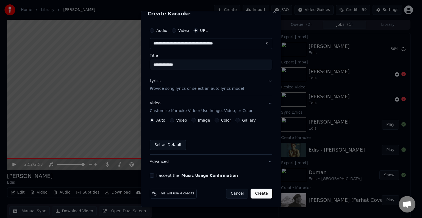
click at [192, 121] on button "Image" at bounding box center [193, 120] width 4 height 4
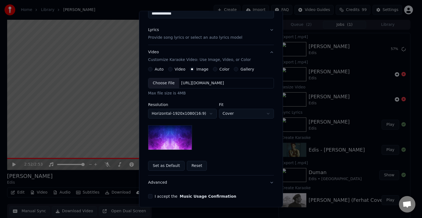
scroll to position [62, 0]
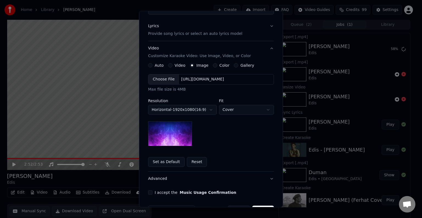
click at [173, 134] on img at bounding box center [170, 133] width 44 height 25
click at [148, 65] on button "Auto" at bounding box center [150, 65] width 4 height 4
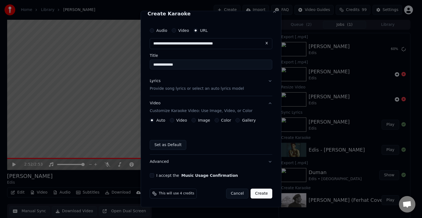
click at [178, 174] on label "I accept the Music Usage Confirmation" at bounding box center [197, 176] width 82 height 4
click at [154, 174] on button "I accept the Music Usage Confirmation" at bounding box center [152, 175] width 4 height 4
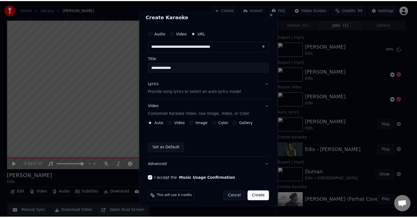
scroll to position [0, 0]
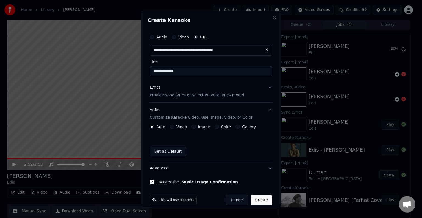
click at [260, 199] on button "Create" at bounding box center [261, 200] width 22 height 10
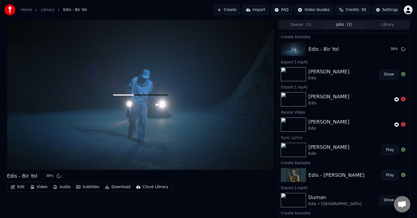
click at [388, 75] on button "Show" at bounding box center [389, 74] width 20 height 10
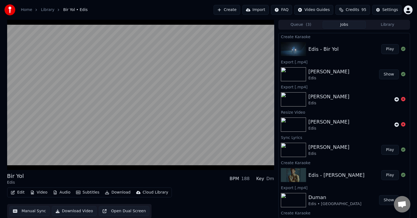
click at [81, 192] on button "Subtitles" at bounding box center [88, 193] width 28 height 8
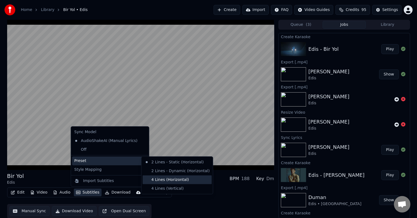
click at [167, 178] on div "4 Lines (Horizontal)" at bounding box center [177, 179] width 69 height 9
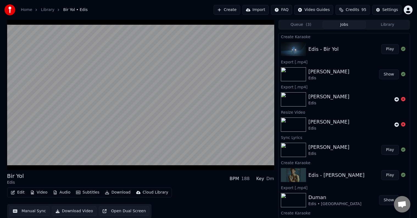
click at [90, 192] on button "Subtitles" at bounding box center [88, 193] width 28 height 8
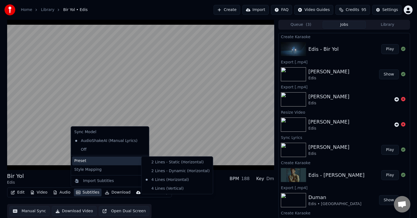
drag, startPoint x: 161, startPoint y: 169, endPoint x: 163, endPoint y: 163, distance: 6.5
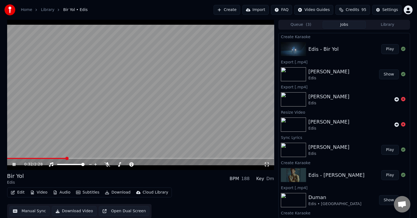
click at [81, 191] on button "Subtitles" at bounding box center [88, 193] width 28 height 8
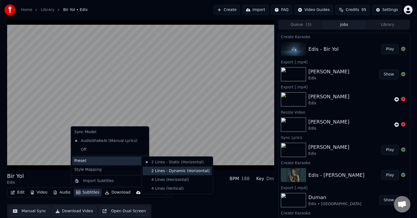
click at [171, 171] on div "2 Lines - Dynamic (Horizontal)" at bounding box center [177, 171] width 69 height 9
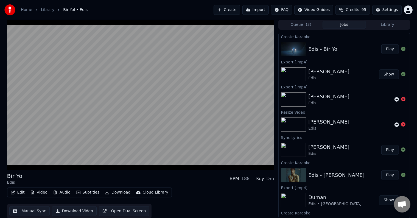
click at [83, 192] on button "Subtitles" at bounding box center [88, 193] width 28 height 8
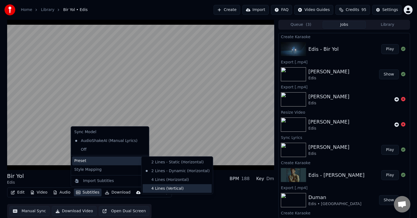
click at [162, 186] on div "4 Lines (Vertical)" at bounding box center [177, 188] width 69 height 9
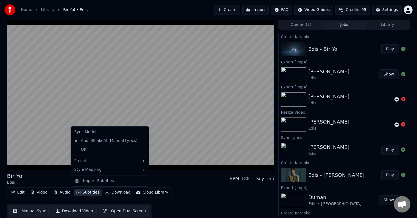
click at [91, 192] on button "Subtitles" at bounding box center [88, 193] width 28 height 8
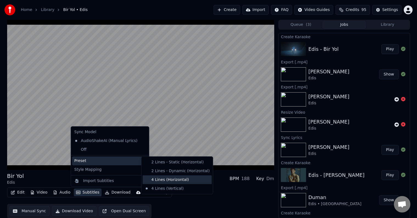
click at [164, 181] on div "4 Lines (Horizontal)" at bounding box center [177, 179] width 69 height 9
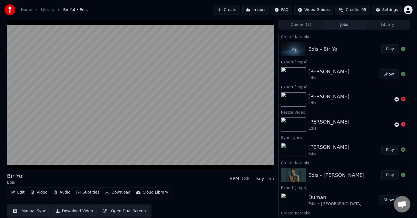
click at [89, 191] on button "Subtitles" at bounding box center [88, 193] width 28 height 8
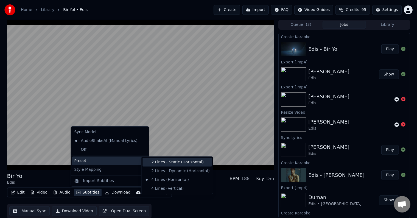
click at [165, 166] on div "2 Lines - Static (Horizontal)" at bounding box center [177, 162] width 69 height 9
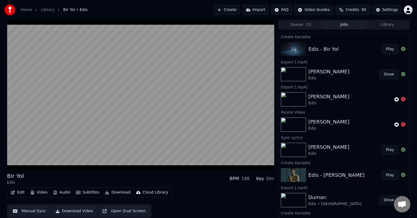
click at [91, 190] on button "Subtitles" at bounding box center [88, 193] width 28 height 8
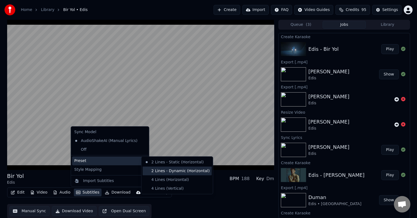
click at [156, 170] on div "2 Lines - Dynamic (Horizontal)" at bounding box center [177, 171] width 69 height 9
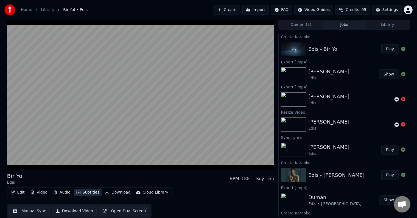
scroll to position [0, 0]
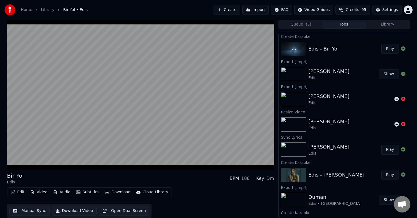
click at [72, 213] on button "Download Video" at bounding box center [74, 211] width 45 height 10
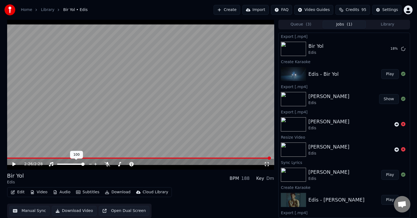
click at [85, 164] on span at bounding box center [82, 164] width 3 height 3
click at [15, 163] on icon at bounding box center [18, 164] width 13 height 4
click at [289, 26] on button "Queue ( 3 )" at bounding box center [300, 25] width 43 height 8
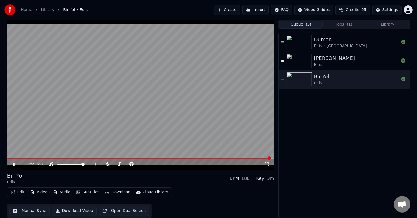
click at [332, 81] on div "Bir Yol Edis" at bounding box center [356, 79] width 85 height 13
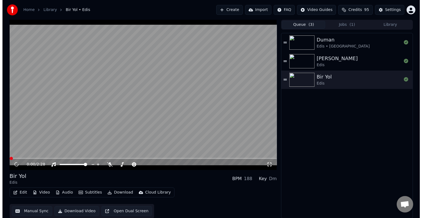
scroll to position [0, 0]
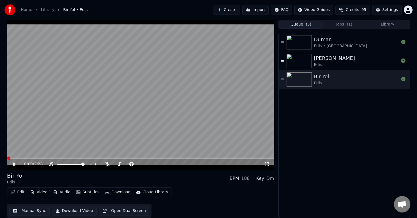
click at [7, 157] on span at bounding box center [8, 158] width 3 height 3
click at [13, 165] on icon at bounding box center [14, 164] width 3 height 3
click at [346, 25] on button "Jobs ( 1 )" at bounding box center [344, 25] width 43 height 8
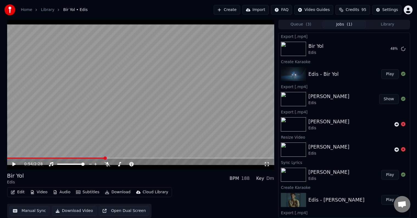
click at [41, 192] on button "Video" at bounding box center [39, 192] width 22 height 8
click at [22, 194] on button "Edit" at bounding box center [18, 192] width 18 height 8
click at [66, 194] on button "Audio" at bounding box center [62, 192] width 22 height 8
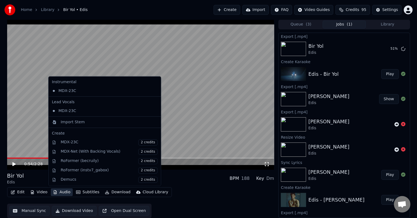
click at [66, 194] on button "Audio" at bounding box center [62, 192] width 22 height 8
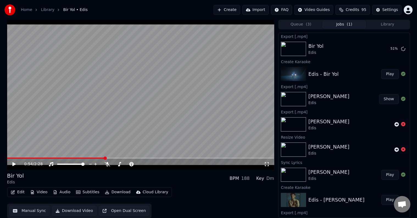
click at [90, 192] on button "Subtitles" at bounding box center [88, 192] width 28 height 8
click at [190, 199] on div "Edit Video Audio Subtitles Download Cloud Library Manual Sync Download Video Op…" at bounding box center [140, 202] width 267 height 31
click at [384, 51] on button "Show" at bounding box center [389, 49] width 20 height 10
click at [238, 9] on button "Create" at bounding box center [227, 10] width 27 height 10
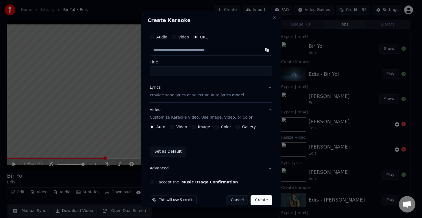
click at [196, 52] on input "text" at bounding box center [211, 50] width 122 height 11
type input "**********"
click at [208, 71] on input "Title" at bounding box center [211, 71] width 122 height 10
type input "**********"
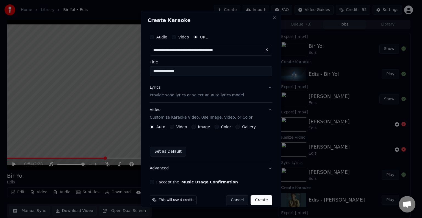
click at [262, 88] on button "Lyrics Provide song lyrics or select an auto lyrics model" at bounding box center [211, 91] width 122 height 22
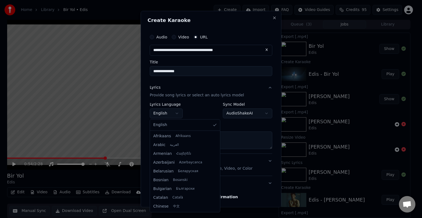
click at [179, 111] on body "**********" at bounding box center [208, 109] width 417 height 218
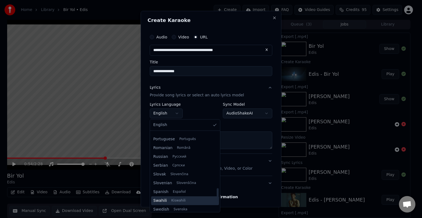
scroll to position [421, 0]
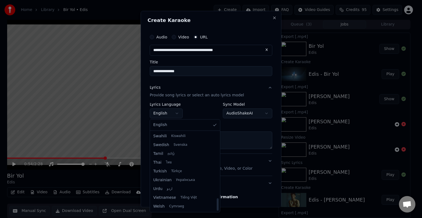
select select "**"
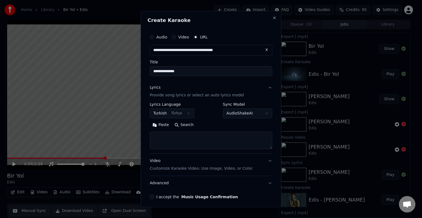
click at [168, 139] on textarea at bounding box center [211, 141] width 122 height 18
paste textarea "**********"
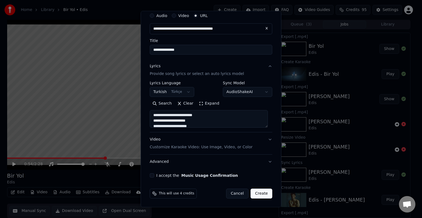
type textarea "**********"
click at [264, 138] on button "Video Customize Karaoke Video: Use Image, Video, or Color" at bounding box center [211, 143] width 122 height 22
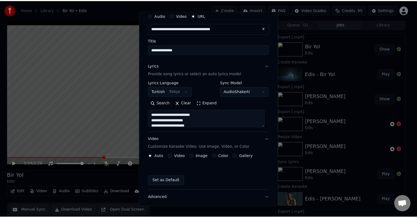
scroll to position [7, 0]
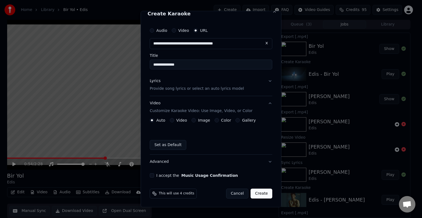
click at [152, 176] on button "I accept the Music Usage Confirmation" at bounding box center [152, 175] width 4 height 4
click at [257, 191] on button "Create" at bounding box center [261, 194] width 22 height 10
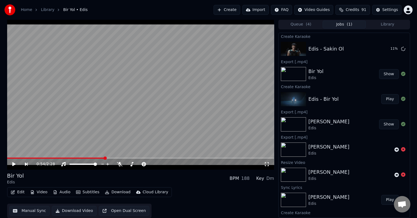
click at [292, 23] on button "Queue ( 4 )" at bounding box center [300, 25] width 43 height 8
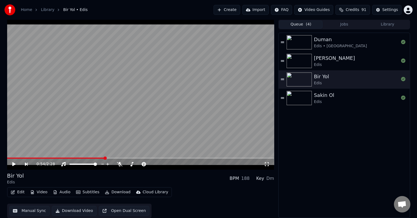
click at [296, 100] on img at bounding box center [299, 98] width 25 height 14
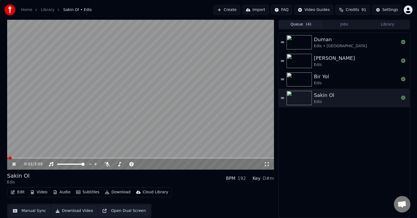
click at [15, 166] on icon at bounding box center [14, 164] width 3 height 3
click at [16, 165] on icon at bounding box center [18, 164] width 13 height 4
click at [89, 193] on button "Subtitles" at bounding box center [88, 192] width 28 height 8
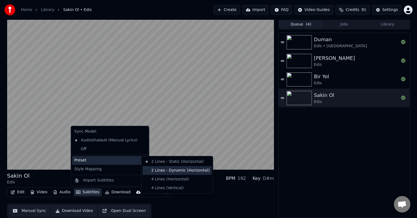
click at [163, 170] on div "2 Lines - Dynamic (Horizontal)" at bounding box center [177, 170] width 69 height 9
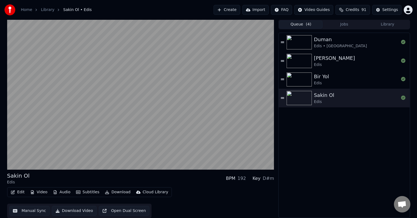
click at [36, 210] on button "Manual Sync" at bounding box center [29, 211] width 40 height 10
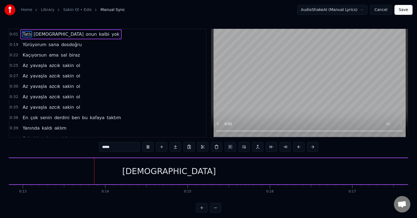
scroll to position [0, 1065]
click at [24, 35] on span "Tatlı" at bounding box center [27, 34] width 10 height 6
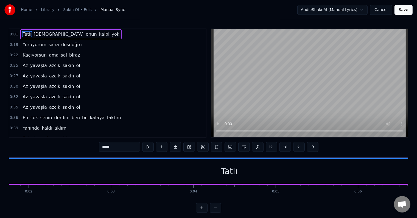
scroll to position [0, 94]
click at [15, 33] on span "0:01" at bounding box center [14, 34] width 9 height 5
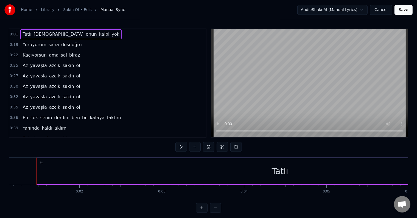
drag, startPoint x: 16, startPoint y: 33, endPoint x: 16, endPoint y: 37, distance: 4.2
click at [16, 37] on div "0:01 Tatlı şeytan onun kalbi yok" at bounding box center [107, 34] width 197 height 10
click at [194, 146] on button at bounding box center [195, 147] width 12 height 10
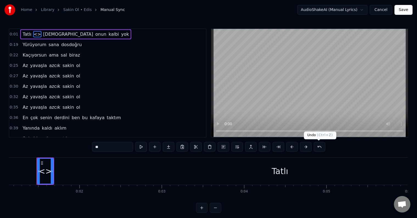
click at [317, 147] on button at bounding box center [320, 147] width 12 height 10
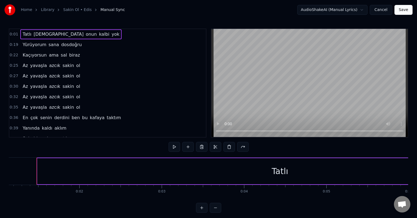
click at [12, 34] on span "0:01" at bounding box center [14, 34] width 9 height 5
click at [202, 148] on button at bounding box center [202, 147] width 12 height 10
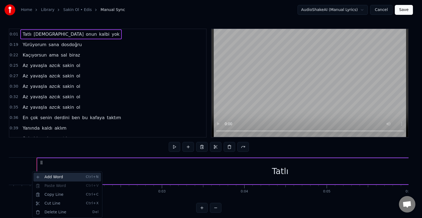
click at [46, 175] on div "Add Word Ctrl+N" at bounding box center [67, 177] width 68 height 9
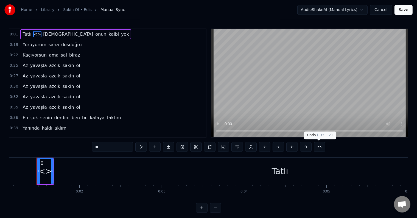
click at [317, 146] on button at bounding box center [320, 147] width 12 height 10
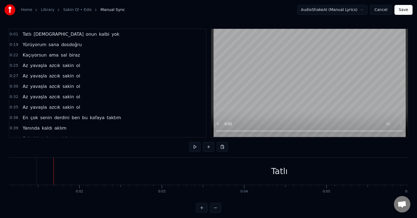
drag, startPoint x: 54, startPoint y: 170, endPoint x: 58, endPoint y: 170, distance: 3.8
click at [65, 169] on div "Tatlı" at bounding box center [279, 171] width 485 height 27
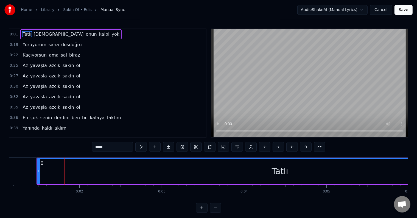
click at [79, 170] on div "Tatlı" at bounding box center [280, 171] width 485 height 25
click at [99, 170] on div "Tatlı" at bounding box center [280, 171] width 485 height 25
click at [121, 171] on div "Tatlı" at bounding box center [280, 171] width 485 height 25
click at [166, 149] on button at bounding box center [169, 147] width 12 height 10
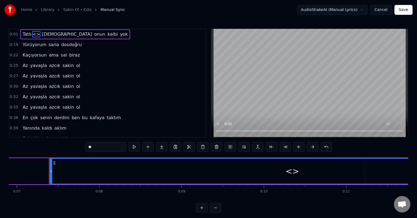
scroll to position [0, 581]
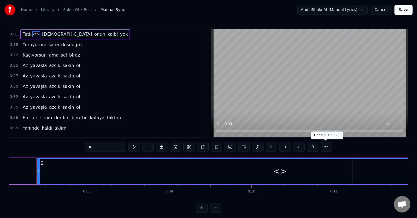
click at [323, 150] on button at bounding box center [327, 147] width 12 height 10
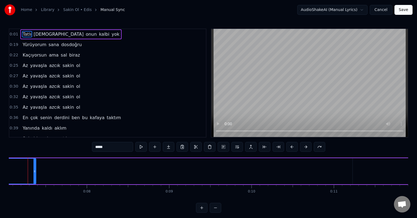
scroll to position [0, 572]
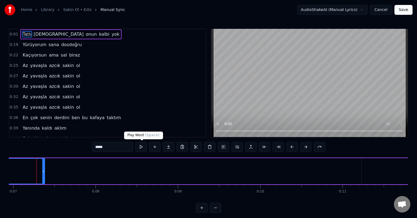
click at [140, 148] on button at bounding box center [141, 147] width 12 height 10
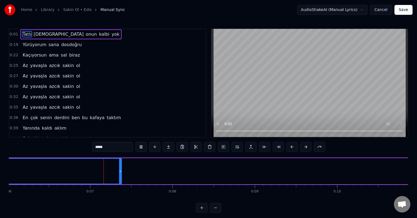
scroll to position [0, 519]
click at [36, 34] on span "[DEMOGRAPHIC_DATA]" at bounding box center [58, 34] width 51 height 6
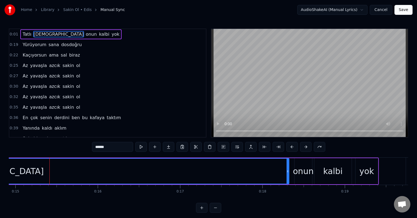
scroll to position [0, 1242]
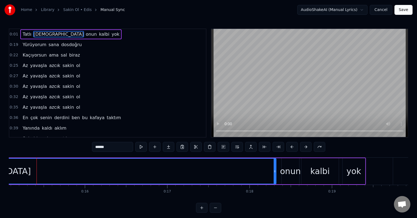
click at [290, 169] on div "onun" at bounding box center [290, 171] width 21 height 12
type input "****"
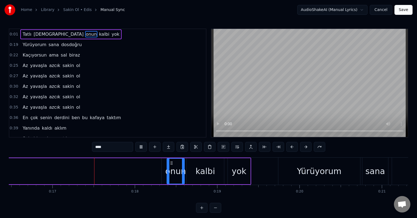
scroll to position [0, 1375]
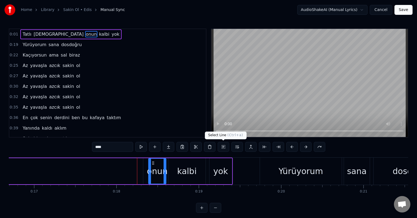
click at [225, 145] on button at bounding box center [224, 147] width 12 height 10
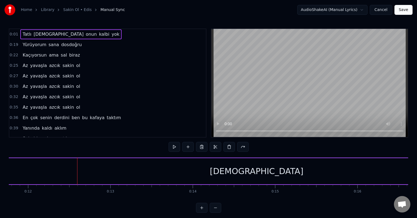
scroll to position [0, 1010]
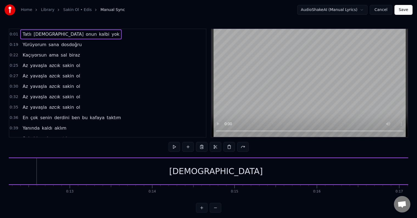
drag, startPoint x: 318, startPoint y: 178, endPoint x: 323, endPoint y: 177, distance: 5.3
click at [323, 177] on div "[DEMOGRAPHIC_DATA]" at bounding box center [216, 171] width 584 height 26
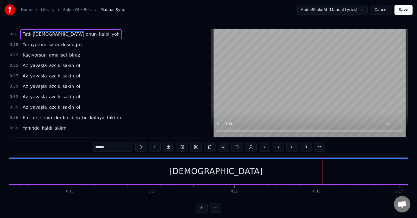
drag, startPoint x: 329, startPoint y: 172, endPoint x: 333, endPoint y: 172, distance: 4.4
click at [333, 172] on div "[DEMOGRAPHIC_DATA]" at bounding box center [216, 171] width 584 height 25
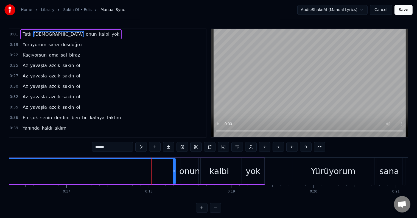
scroll to position [0, 1351]
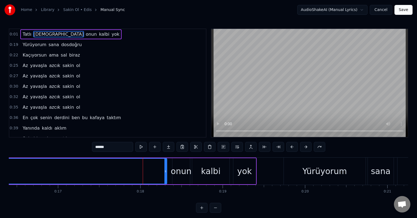
click at [85, 34] on span "onun" at bounding box center [91, 34] width 12 height 6
type input "****"
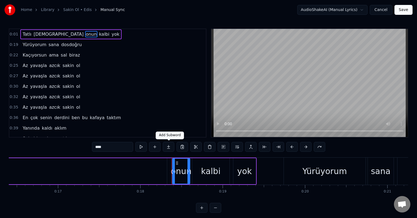
click at [170, 149] on button at bounding box center [169, 147] width 12 height 10
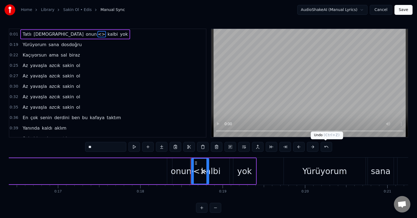
click at [324, 148] on button at bounding box center [327, 147] width 12 height 10
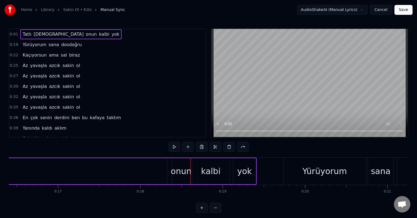
click at [34, 34] on span "[DEMOGRAPHIC_DATA]" at bounding box center [58, 34] width 51 height 6
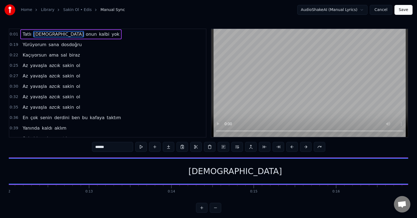
scroll to position [0, 897]
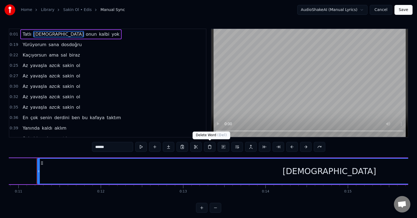
click at [211, 147] on button at bounding box center [210, 147] width 12 height 10
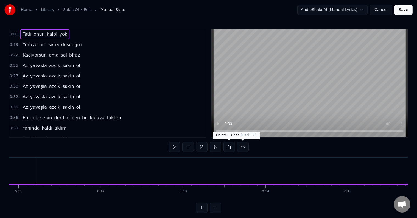
click at [241, 149] on button at bounding box center [243, 147] width 12 height 10
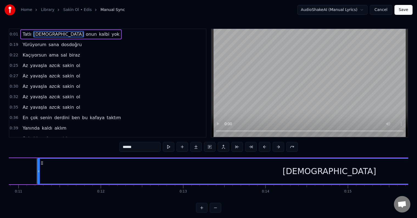
drag, startPoint x: 33, startPoint y: 35, endPoint x: 26, endPoint y: 35, distance: 7.1
click at [26, 35] on div "Tatlı [DEMOGRAPHIC_DATA] onun kalbi yok" at bounding box center [70, 34] width 101 height 10
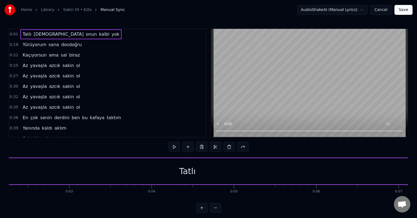
click at [33, 35] on span "[DEMOGRAPHIC_DATA]" at bounding box center [58, 34] width 51 height 6
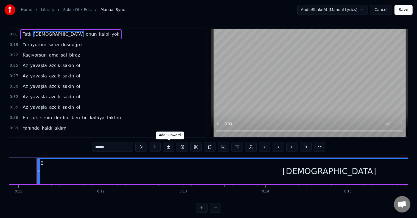
click at [173, 146] on button at bounding box center [169, 147] width 12 height 10
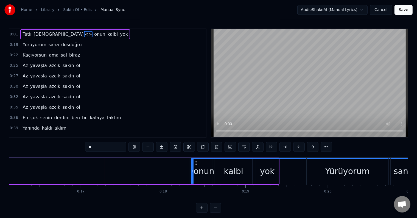
scroll to position [0, 1350]
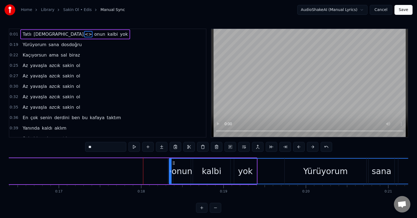
click at [84, 34] on span "<>" at bounding box center [88, 34] width 9 height 6
click at [84, 35] on span "<>" at bounding box center [88, 34] width 9 height 6
click at [147, 146] on button at bounding box center [148, 147] width 12 height 10
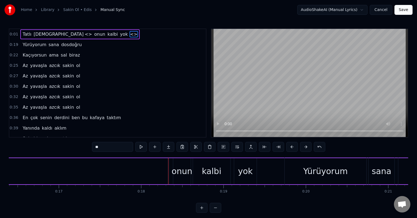
click at [83, 35] on div "Tatlı şeytan <> onun kalbi yok <>" at bounding box center [79, 34] width 119 height 10
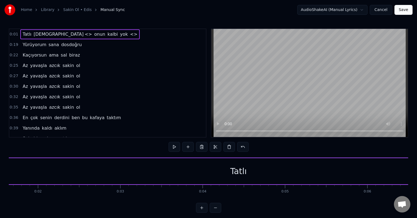
scroll to position [0, 94]
click at [130, 35] on span "<>" at bounding box center [134, 34] width 9 height 6
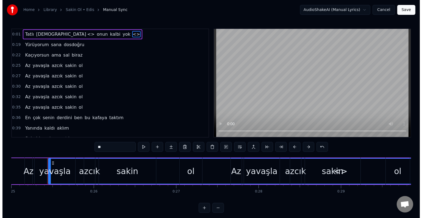
scroll to position [0, 2068]
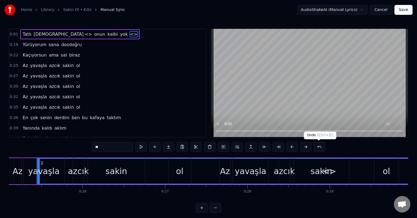
click at [319, 148] on button at bounding box center [320, 147] width 12 height 10
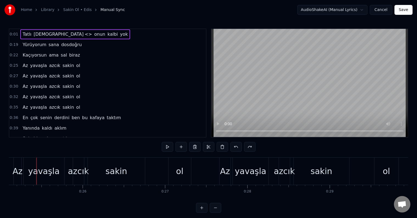
click at [84, 34] on span "<>" at bounding box center [88, 34] width 9 height 6
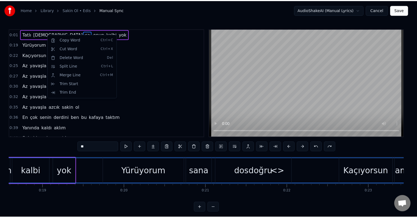
scroll to position [0, 1482]
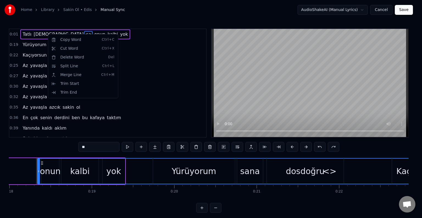
click at [47, 34] on html "Home Library Sakin Ol • Edis Manual Sync AudioShakeAI (Manual Lyrics) Cancel Sa…" at bounding box center [211, 111] width 422 height 222
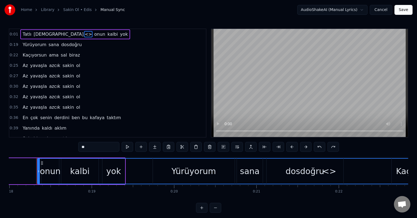
click at [85, 147] on input "**" at bounding box center [98, 147] width 41 height 10
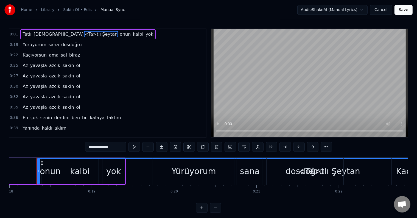
click at [84, 34] on span "<Ta>tlı Şeytan" at bounding box center [101, 34] width 34 height 6
click at [97, 148] on input "**********" at bounding box center [105, 147] width 41 height 10
click at [113, 148] on input "**********" at bounding box center [105, 147] width 41 height 10
click at [115, 148] on input "**********" at bounding box center [105, 147] width 41 height 10
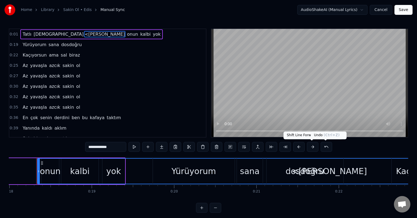
click at [325, 149] on button at bounding box center [327, 147] width 12 height 10
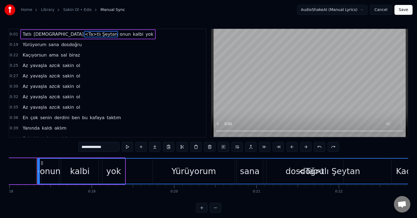
click at [89, 147] on input "**********" at bounding box center [98, 147] width 41 height 10
click at [110, 148] on input "**********" at bounding box center [98, 147] width 41 height 10
paste input "*"
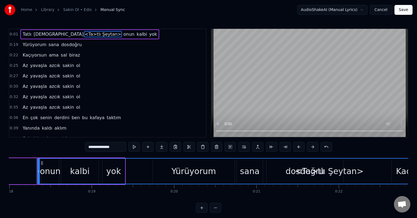
click at [98, 148] on input "**********" at bounding box center [105, 147] width 41 height 10
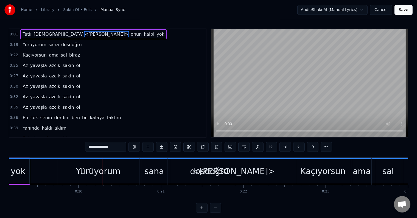
scroll to position [0, 1592]
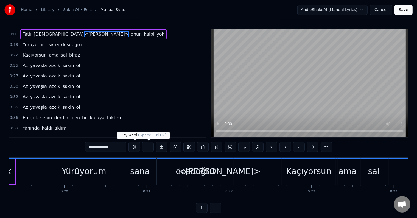
click at [136, 147] on button at bounding box center [135, 147] width 12 height 10
click at [36, 35] on span "[DEMOGRAPHIC_DATA]" at bounding box center [58, 34] width 51 height 6
type input "******"
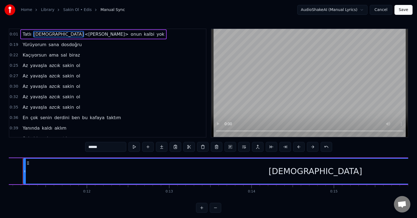
scroll to position [0, 897]
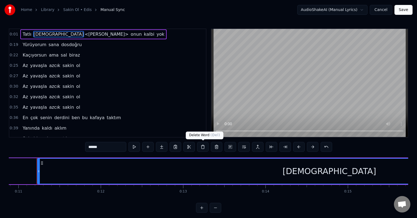
click at [204, 149] on button at bounding box center [203, 147] width 12 height 10
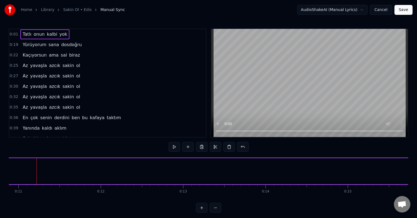
click at [178, 146] on button at bounding box center [175, 147] width 12 height 10
click at [242, 152] on button at bounding box center [243, 147] width 12 height 10
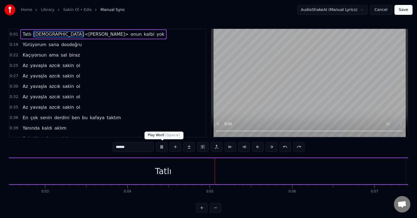
click at [165, 148] on button at bounding box center [162, 147] width 12 height 10
click at [34, 34] on span "[DEMOGRAPHIC_DATA]" at bounding box center [58, 34] width 51 height 6
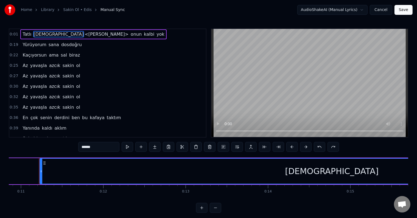
scroll to position [0, 897]
click at [33, 34] on span "[DEMOGRAPHIC_DATA]" at bounding box center [58, 34] width 51 height 6
drag, startPoint x: 96, startPoint y: 148, endPoint x: 83, endPoint y: 146, distance: 13.1
click at [83, 146] on input "******" at bounding box center [98, 147] width 41 height 10
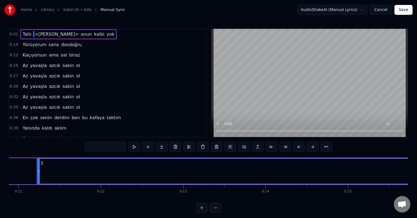
click at [26, 33] on span "Tatlı" at bounding box center [27, 34] width 10 height 6
type input "*****"
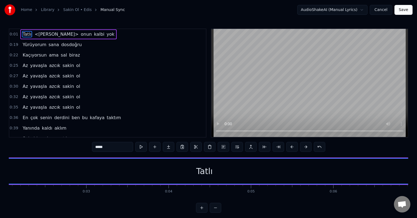
scroll to position [0, 94]
drag, startPoint x: 108, startPoint y: 145, endPoint x: 90, endPoint y: 143, distance: 18.5
click at [89, 143] on div "0:01 Tatlı <Tatlı Şeytan> onun kalbi yok 0:19 Yürüyorum sana dosdoğru 0:22 Kaçı…" at bounding box center [209, 121] width 400 height 184
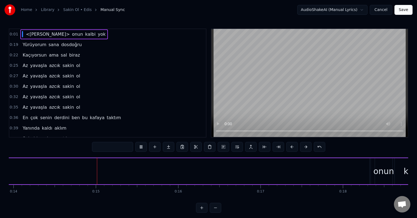
scroll to position [0, 1154]
click at [144, 149] on button at bounding box center [141, 147] width 12 height 10
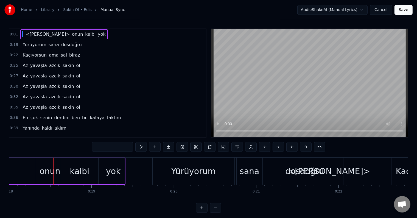
scroll to position [0, 1499]
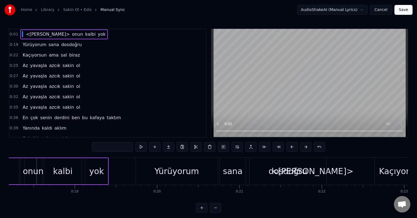
click at [25, 36] on span "<[PERSON_NAME]>" at bounding box center [47, 34] width 45 height 6
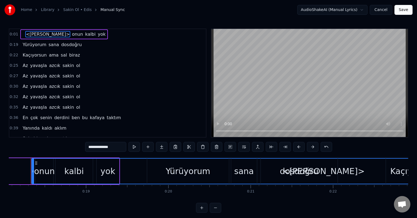
scroll to position [0, 1482]
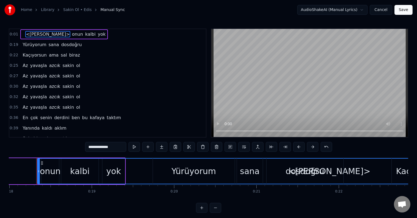
click at [116, 147] on input "**********" at bounding box center [105, 147] width 41 height 10
click at [91, 147] on input "**********" at bounding box center [105, 147] width 41 height 10
click at [87, 148] on input "**********" at bounding box center [105, 147] width 41 height 10
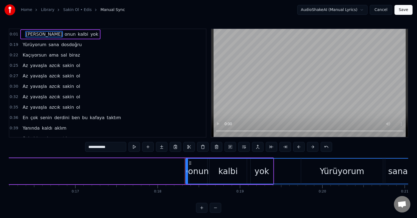
scroll to position [0, 1248]
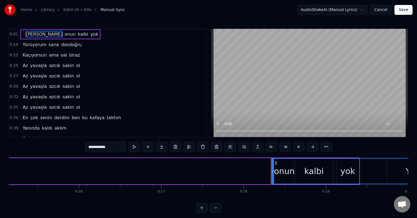
type input "**********"
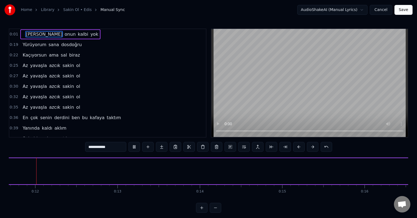
scroll to position [0, 955]
click at [21, 36] on div "[PERSON_NAME] onun kalbi yok" at bounding box center [60, 34] width 80 height 10
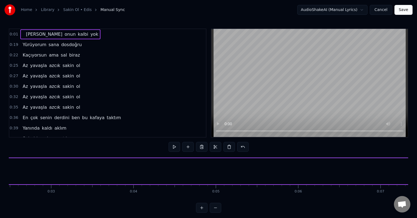
click at [25, 35] on span "[PERSON_NAME]" at bounding box center [44, 34] width 38 height 6
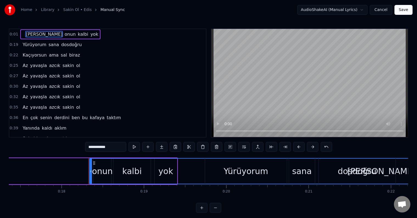
scroll to position [0, 1482]
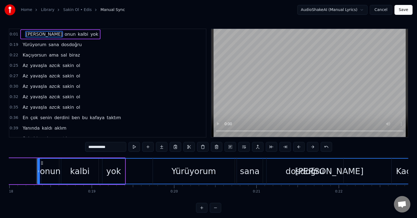
click at [24, 35] on span at bounding box center [24, 34] width 1 height 6
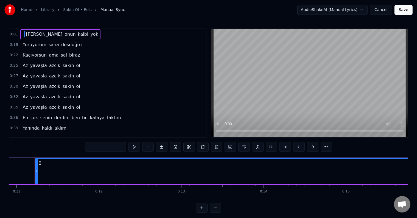
scroll to position [0, 897]
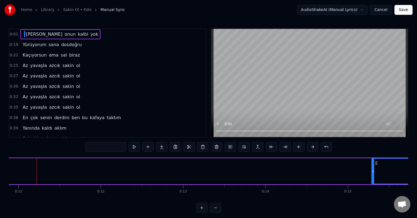
drag, startPoint x: 38, startPoint y: 168, endPoint x: 373, endPoint y: 166, distance: 334.4
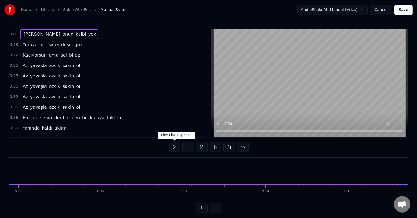
click at [174, 148] on button at bounding box center [175, 147] width 12 height 10
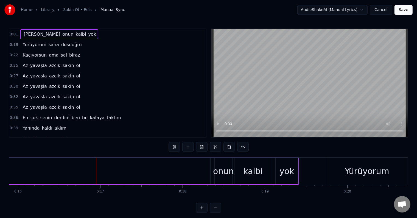
scroll to position [0, 1313]
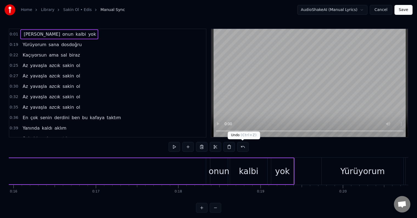
click at [244, 146] on button at bounding box center [243, 147] width 12 height 10
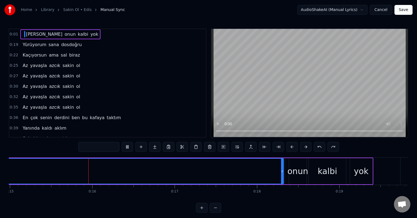
scroll to position [0, 1235]
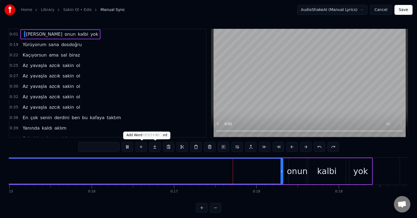
click at [129, 148] on button at bounding box center [128, 147] width 12 height 10
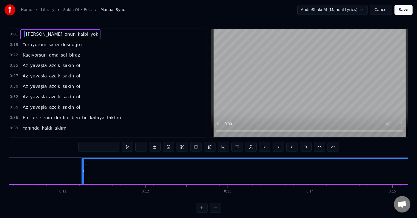
scroll to position [0, 852]
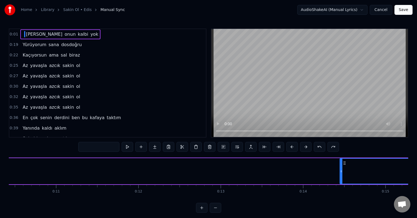
drag, startPoint x: 86, startPoint y: 163, endPoint x: 350, endPoint y: 172, distance: 264.6
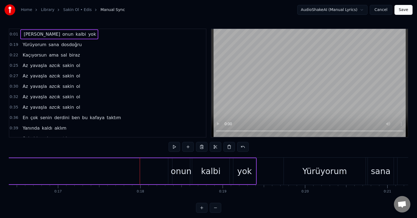
scroll to position [0, 1369]
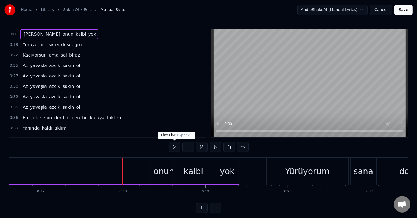
click at [175, 148] on button at bounding box center [175, 147] width 12 height 10
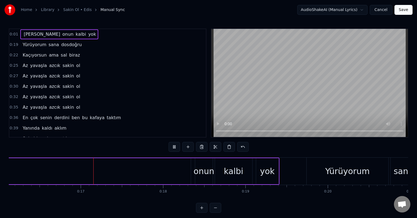
scroll to position [0, 1346]
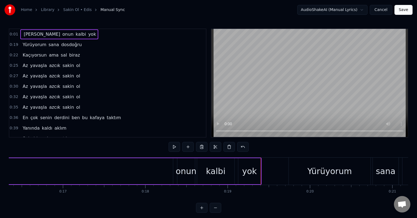
click at [26, 43] on span "Yürüyorum" at bounding box center [34, 44] width 25 height 6
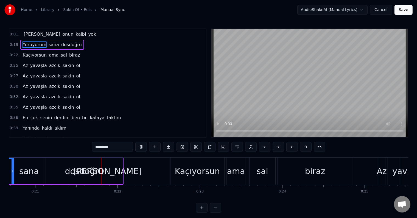
scroll to position [0, 1704]
click at [401, 12] on button "Save" at bounding box center [404, 10] width 18 height 10
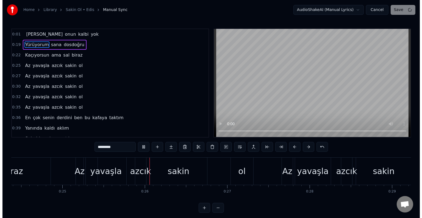
scroll to position [0, 2069]
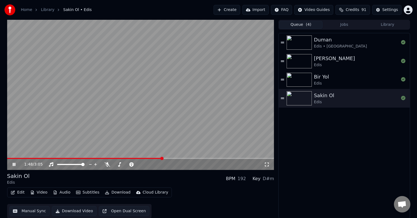
click at [162, 158] on span at bounding box center [140, 158] width 267 height 1
click at [109, 166] on icon at bounding box center [107, 164] width 5 height 4
click at [108, 166] on icon at bounding box center [107, 164] width 3 height 4
click at [211, 159] on span at bounding box center [140, 158] width 267 height 1
click at [200, 158] on video at bounding box center [140, 95] width 267 height 150
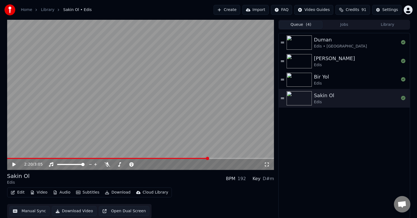
click at [208, 159] on span at bounding box center [108, 158] width 202 height 1
click at [13, 166] on icon at bounding box center [13, 165] width 3 height 4
click at [107, 165] on icon at bounding box center [107, 164] width 5 height 4
click at [107, 165] on icon at bounding box center [107, 164] width 3 height 4
click at [107, 165] on icon at bounding box center [107, 164] width 5 height 4
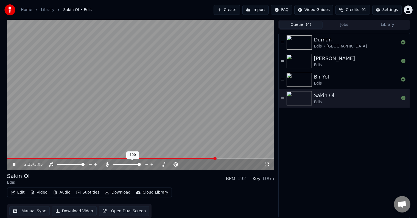
click at [107, 165] on icon at bounding box center [107, 164] width 3 height 4
click at [15, 163] on icon at bounding box center [14, 164] width 3 height 3
click at [75, 212] on button "Download Video" at bounding box center [74, 211] width 45 height 10
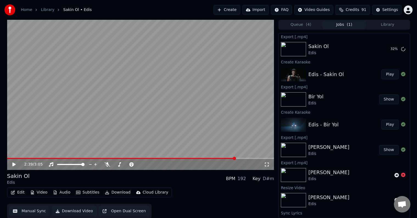
click at [308, 26] on span "( 4 )" at bounding box center [308, 24] width 5 height 5
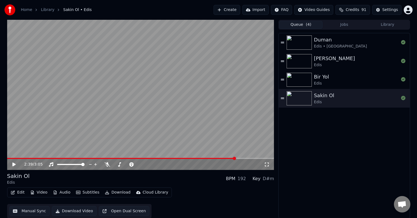
click at [333, 23] on button "Jobs" at bounding box center [344, 25] width 43 height 8
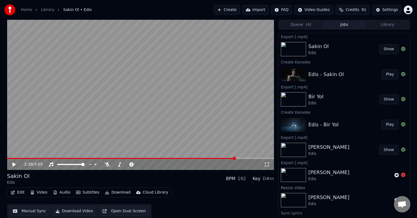
click at [388, 51] on button "Show" at bounding box center [389, 49] width 20 height 10
click at [238, 12] on button "Create" at bounding box center [227, 10] width 27 height 10
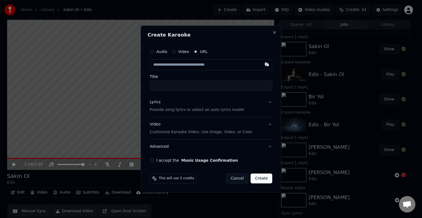
click at [192, 66] on input "text" at bounding box center [211, 64] width 122 height 11
type input "**********"
click at [270, 104] on button "Lyrics Provide song lyrics or select an auto lyrics model" at bounding box center [211, 106] width 122 height 22
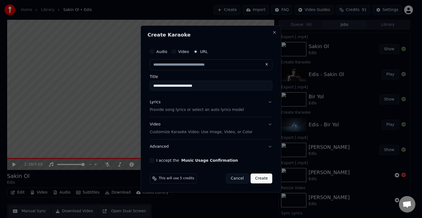
type input "**********"
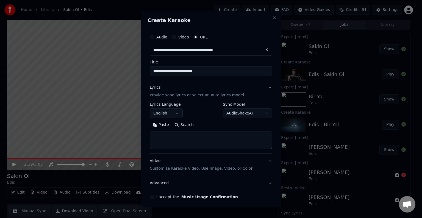
click at [169, 114] on body "**********" at bounding box center [208, 109] width 417 height 218
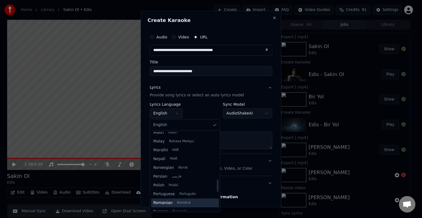
scroll to position [421, 0]
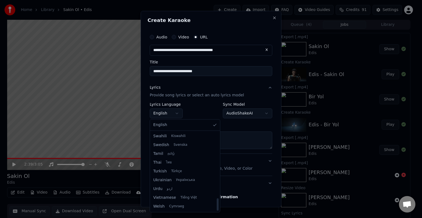
select select "**"
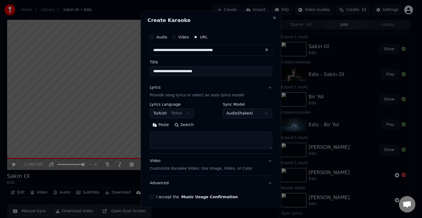
click at [225, 137] on textarea at bounding box center [211, 141] width 122 height 18
paste textarea "**********"
type textarea "**********"
click at [209, 127] on button "Expand" at bounding box center [209, 125] width 26 height 9
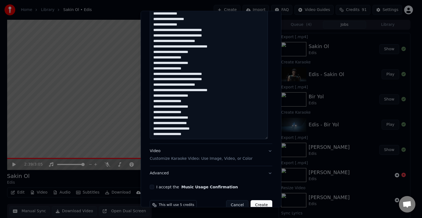
scroll to position [239, 0]
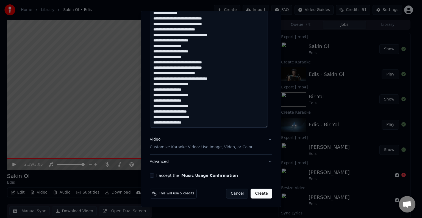
click at [264, 140] on button "Video Customize Karaoke Video: Use Image, Video, or Color" at bounding box center [211, 143] width 122 height 22
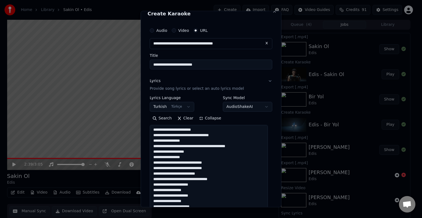
scroll to position [7, 0]
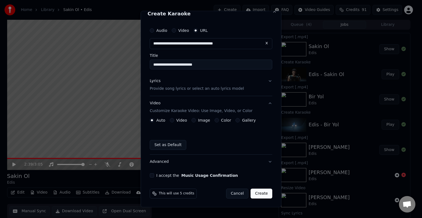
click at [152, 174] on button "I accept the Music Usage Confirmation" at bounding box center [152, 175] width 4 height 4
click at [255, 193] on button "Create" at bounding box center [261, 194] width 22 height 10
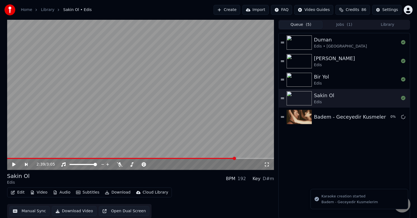
click at [293, 26] on button "Queue ( 5 )" at bounding box center [300, 25] width 43 height 8
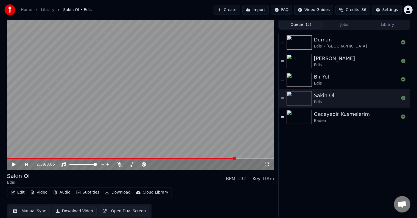
click at [335, 115] on div "Geceyedir Kusmelerim" at bounding box center [342, 114] width 56 height 8
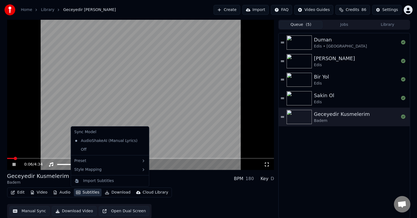
click at [81, 193] on button "Subtitles" at bounding box center [88, 193] width 28 height 8
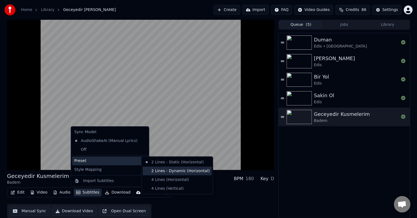
click at [172, 173] on div "2 Lines - Dynamic (Horizontal)" at bounding box center [177, 171] width 69 height 9
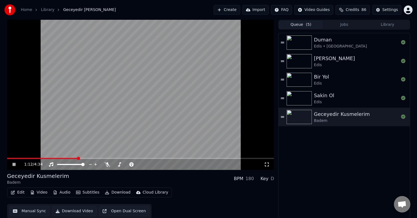
click at [82, 210] on button "Download Video" at bounding box center [74, 211] width 45 height 10
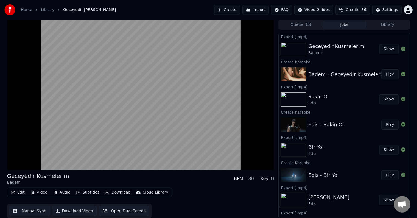
click at [384, 49] on button "Show" at bounding box center [389, 49] width 20 height 10
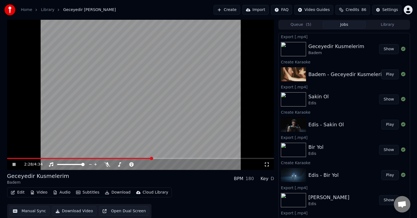
click at [12, 166] on icon at bounding box center [18, 164] width 13 height 4
click at [240, 12] on button "Create" at bounding box center [227, 10] width 27 height 10
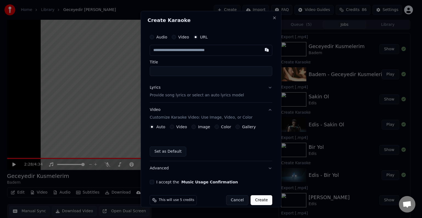
click at [174, 50] on input "text" at bounding box center [211, 50] width 122 height 11
type input "**********"
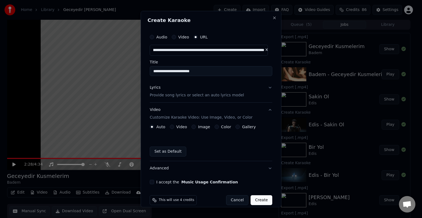
type input "**********"
click at [210, 71] on input "**********" at bounding box center [211, 71] width 122 height 10
type input "**********"
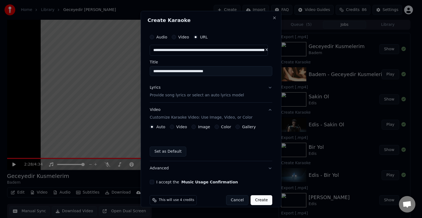
type input "**********"
click at [266, 88] on button "Lyrics Provide song lyrics or select an auto lyrics model" at bounding box center [211, 91] width 122 height 22
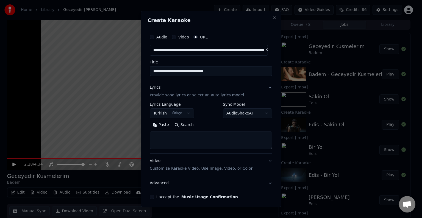
click at [172, 137] on textarea at bounding box center [211, 141] width 122 height 18
paste textarea "**********"
type textarea "**********"
click at [202, 124] on button "Expand" at bounding box center [209, 125] width 26 height 9
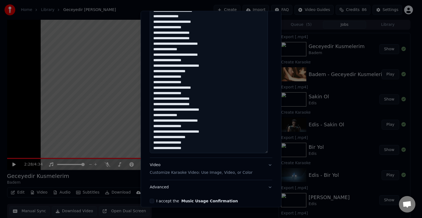
scroll to position [137, 0]
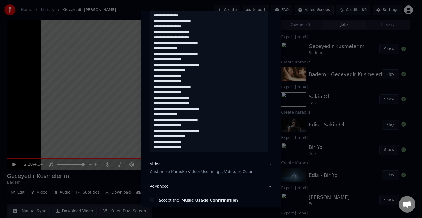
click at [152, 201] on button "I accept the Music Usage Confirmation" at bounding box center [152, 200] width 4 height 4
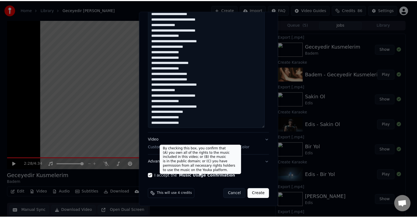
scroll to position [162, 0]
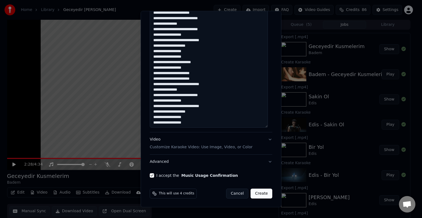
click at [256, 196] on button "Create" at bounding box center [261, 194] width 22 height 10
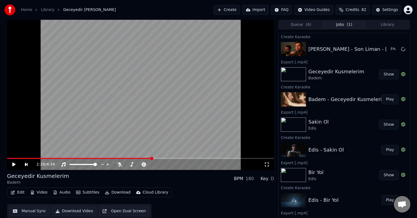
click at [292, 21] on button "Queue ( 6 )" at bounding box center [300, 25] width 43 height 8
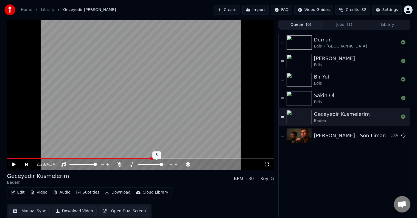
click at [163, 165] on span at bounding box center [161, 164] width 3 height 3
click at [16, 163] on icon at bounding box center [18, 164] width 13 height 4
click at [147, 165] on span at bounding box center [142, 164] width 9 height 1
click at [15, 166] on icon at bounding box center [13, 164] width 3 height 3
click at [320, 59] on div "[PERSON_NAME]" at bounding box center [334, 59] width 41 height 8
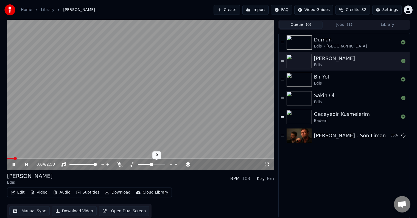
click at [152, 164] on span at bounding box center [151, 164] width 3 height 3
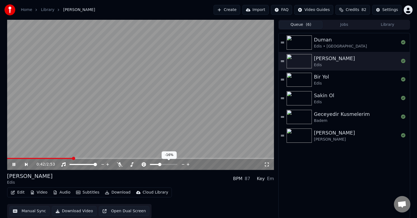
click at [159, 163] on span at bounding box center [159, 164] width 3 height 3
click at [164, 163] on span at bounding box center [163, 164] width 3 height 3
click at [152, 164] on span at bounding box center [151, 164] width 3 height 3
click at [120, 164] on icon at bounding box center [119, 164] width 5 height 4
click at [142, 163] on span at bounding box center [143, 164] width 3 height 3
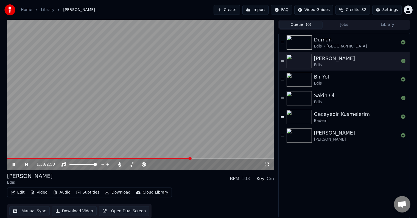
click at [14, 166] on icon at bounding box center [18, 164] width 13 height 4
click at [336, 134] on div "[PERSON_NAME]" at bounding box center [334, 133] width 41 height 8
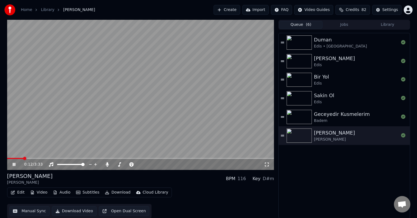
click at [83, 211] on button "Download Video" at bounding box center [74, 211] width 45 height 10
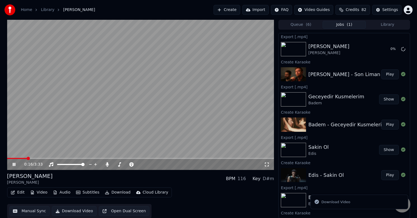
click at [293, 27] on button "Queue ( 6 )" at bounding box center [300, 25] width 43 height 8
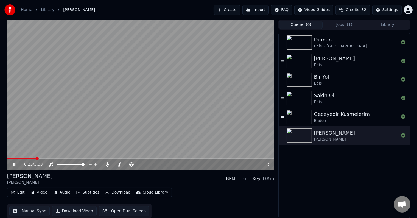
click at [265, 167] on div "0:23 / 3:33" at bounding box center [140, 164] width 263 height 5
click at [268, 165] on icon at bounding box center [266, 164] width 5 height 4
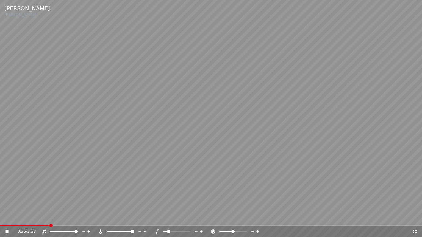
click at [415, 218] on icon at bounding box center [414, 232] width 5 height 4
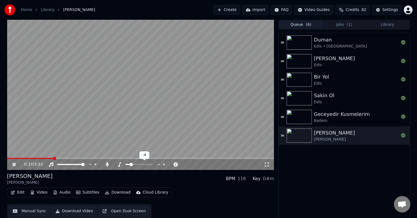
click at [138, 163] on div at bounding box center [144, 164] width 44 height 5
click at [139, 165] on span at bounding box center [138, 164] width 27 height 1
click at [105, 164] on icon at bounding box center [107, 164] width 5 height 4
click at [42, 158] on span at bounding box center [24, 158] width 35 height 1
click at [90, 192] on button "Subtitles" at bounding box center [88, 193] width 28 height 8
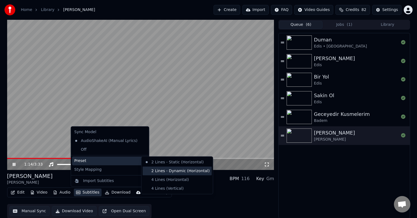
click at [172, 171] on div "2 Lines - Dynamic (Horizontal)" at bounding box center [177, 171] width 69 height 9
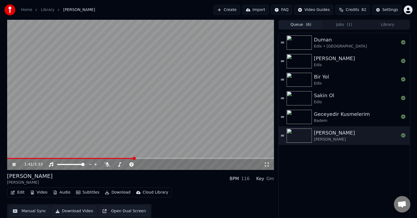
click at [334, 25] on button "Jobs ( 1 )" at bounding box center [344, 25] width 43 height 8
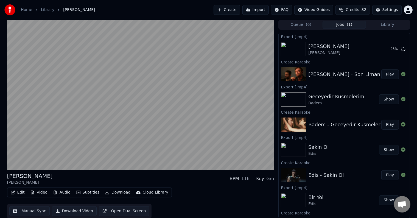
click at [306, 26] on span "( 6 )" at bounding box center [308, 24] width 5 height 5
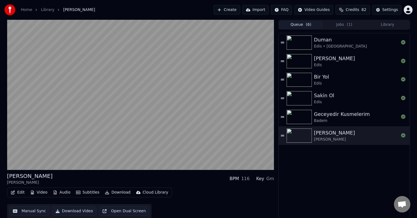
scroll to position [0, 0]
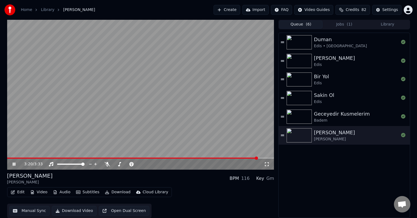
click at [238, 157] on video at bounding box center [140, 94] width 267 height 150
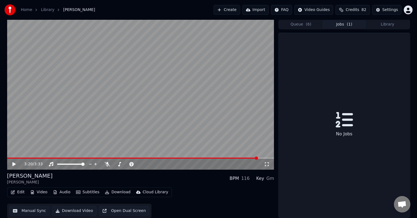
click at [335, 23] on button "Jobs ( 1 )" at bounding box center [344, 25] width 43 height 8
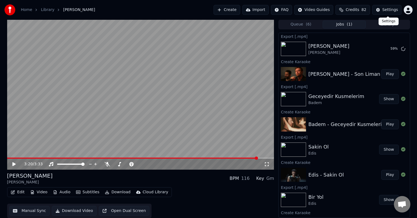
click at [396, 13] on button "Settings" at bounding box center [386, 10] width 29 height 10
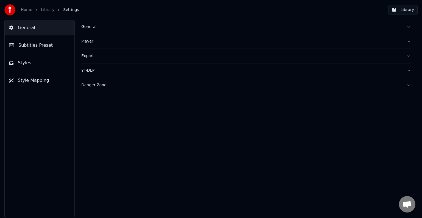
click at [42, 47] on span "Subtitles Preset" at bounding box center [35, 45] width 34 height 7
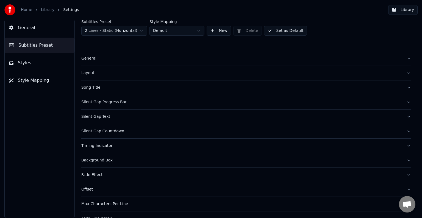
click at [198, 32] on html "Home Library Settings Library General Subtitles Preset Styles Style Mapping Sub…" at bounding box center [211, 109] width 422 height 218
click at [199, 32] on html "Home Library Settings Library General Subtitles Preset Styles Style Mapping Sub…" at bounding box center [211, 109] width 422 height 218
click at [133, 30] on html "Home Library Settings Library General Subtitles Preset Styles Style Mapping Sub…" at bounding box center [211, 109] width 422 height 218
click at [212, 32] on button "New" at bounding box center [218, 31] width 24 height 10
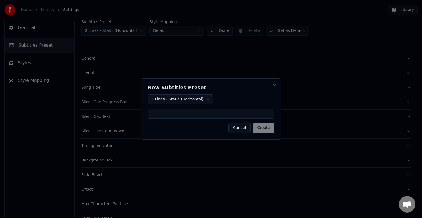
click at [205, 99] on body "Home Library Settings Library General Subtitles Preset Styles Style Mapping Sub…" at bounding box center [211, 109] width 422 height 218
click at [189, 115] on input at bounding box center [210, 114] width 127 height 10
type input "**********"
click at [264, 126] on button "Create" at bounding box center [264, 128] width 22 height 10
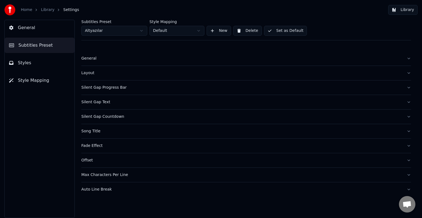
click at [196, 33] on html "Home Library Settings Library General Subtitles Preset Styles Style Mapping Sub…" at bounding box center [211, 109] width 422 height 218
click at [196, 32] on html "Home Library Settings Library General Subtitles Preset Styles Style Mapping Sub…" at bounding box center [211, 109] width 422 height 218
click at [186, 30] on html "Home Library Settings Library General Subtitles Preset Styles Style Mapping Sub…" at bounding box center [211, 109] width 422 height 218
click at [187, 30] on html "Home Library Settings Library General Subtitles Preset Styles Style Mapping Sub…" at bounding box center [211, 109] width 422 height 218
click at [105, 57] on div "General" at bounding box center [241, 58] width 321 height 5
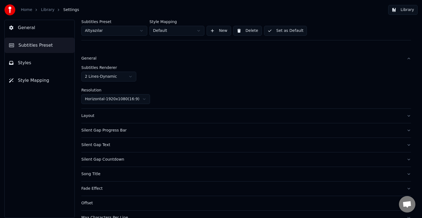
click at [133, 76] on html "Home Library Settings Library General Subtitles Preset Styles Style Mapping Sub…" at bounding box center [211, 109] width 422 height 218
click at [152, 115] on div "Layout" at bounding box center [241, 115] width 321 height 5
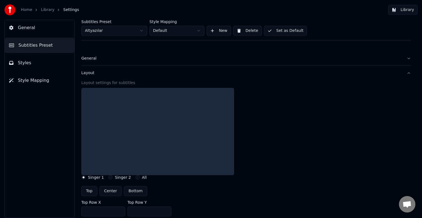
click at [135, 177] on button "All" at bounding box center [137, 177] width 4 height 4
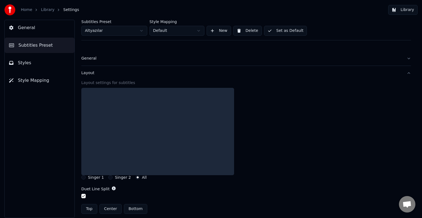
click at [85, 177] on button "Singer 1" at bounding box center [83, 177] width 4 height 4
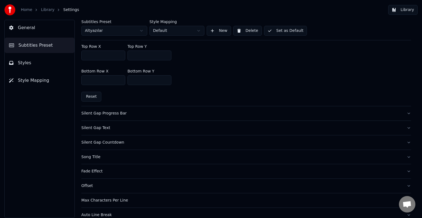
scroll to position [174, 0]
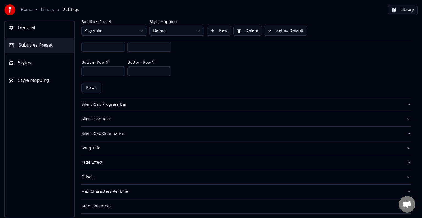
click at [147, 104] on div "Silent Gap Progress Bar" at bounding box center [241, 104] width 321 height 5
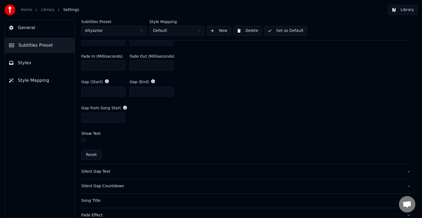
scroll to position [265, 0]
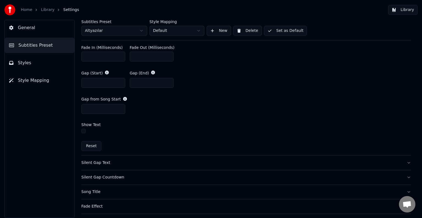
click at [83, 131] on button "button" at bounding box center [83, 131] width 4 height 4
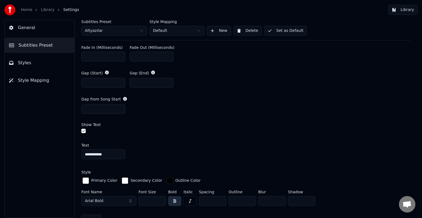
click at [84, 130] on button "button" at bounding box center [83, 131] width 4 height 4
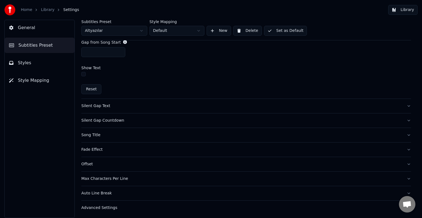
scroll to position [322, 0]
click at [85, 73] on button "button" at bounding box center [83, 74] width 4 height 4
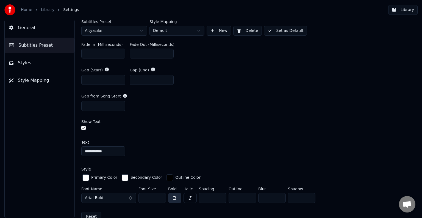
scroll to position [294, 0]
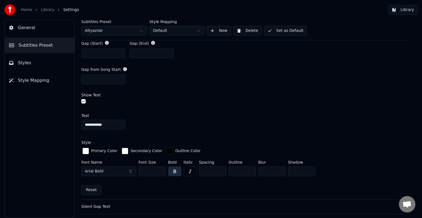
click at [84, 151] on div "button" at bounding box center [85, 151] width 7 height 7
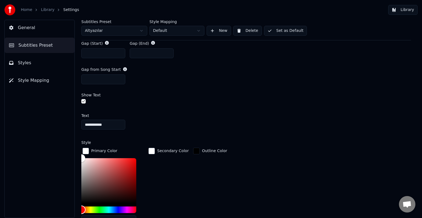
click at [98, 208] on div "Hue" at bounding box center [108, 209] width 55 height 7
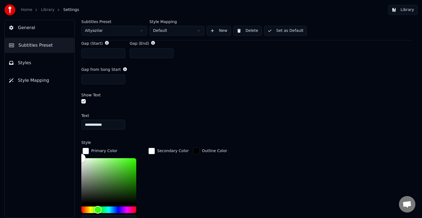
type input "*******"
click at [130, 160] on div "Color" at bounding box center [108, 180] width 55 height 45
click at [153, 143] on div "Style" at bounding box center [245, 143] width 329 height 4
click at [164, 133] on div "**********" at bounding box center [245, 182] width 329 height 147
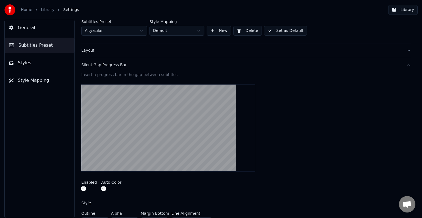
scroll to position [20, 0]
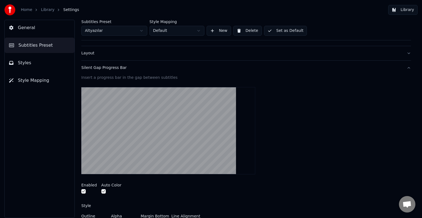
click at [128, 114] on video at bounding box center [168, 130] width 174 height 87
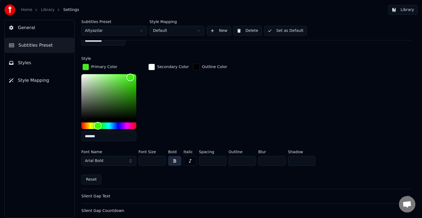
scroll to position [432, 0]
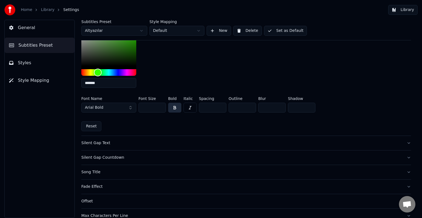
click at [106, 143] on div "Silent Gap Text" at bounding box center [241, 142] width 321 height 5
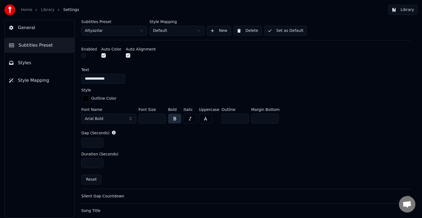
scroll to position [100, 0]
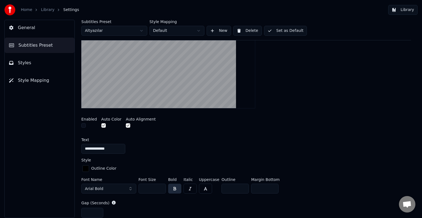
click at [85, 127] on button "button" at bounding box center [83, 125] width 4 height 4
click at [84, 125] on button "button" at bounding box center [83, 125] width 4 height 4
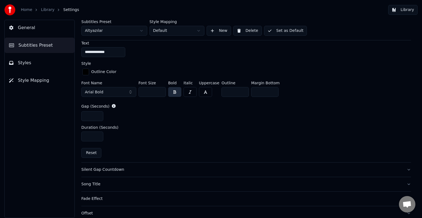
scroll to position [220, 0]
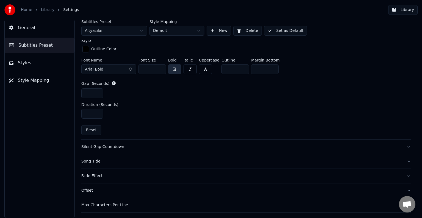
click at [125, 148] on div "Silent Gap Countdown" at bounding box center [241, 146] width 321 height 5
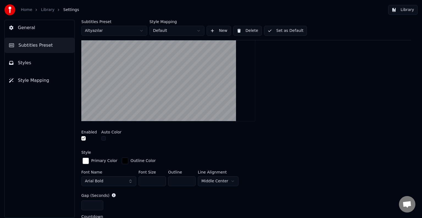
scroll to position [89, 0]
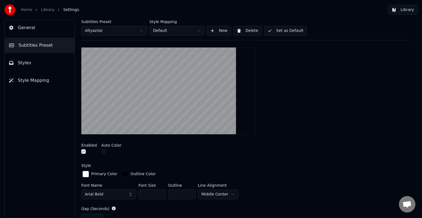
click at [102, 150] on button "button" at bounding box center [103, 151] width 4 height 4
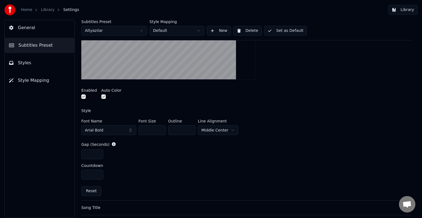
scroll to position [199, 0]
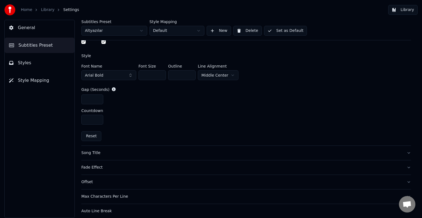
click at [115, 152] on div "Song Title" at bounding box center [241, 152] width 321 height 5
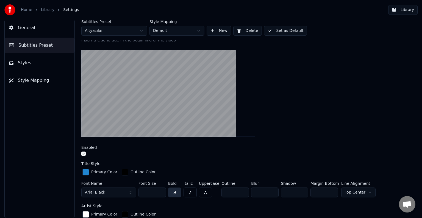
scroll to position [116, 0]
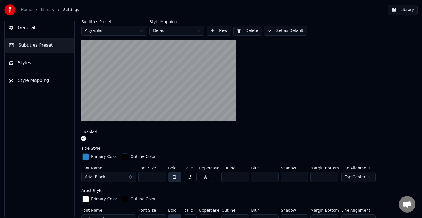
click at [85, 136] on button "button" at bounding box center [83, 138] width 4 height 4
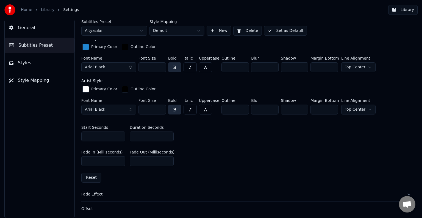
scroll to position [271, 0]
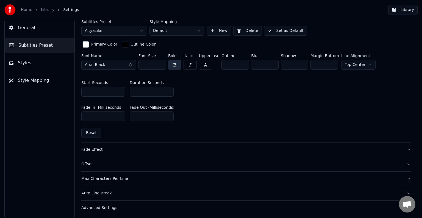
click at [116, 149] on div "Fade Effect" at bounding box center [241, 149] width 321 height 5
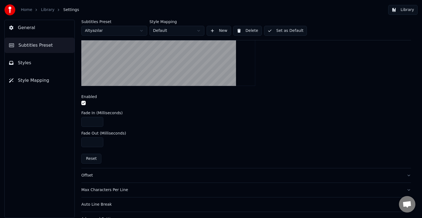
scroll to position [169, 0]
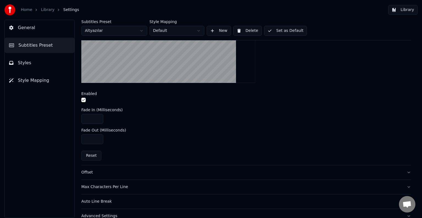
click at [118, 171] on div "Offset" at bounding box center [241, 172] width 321 height 5
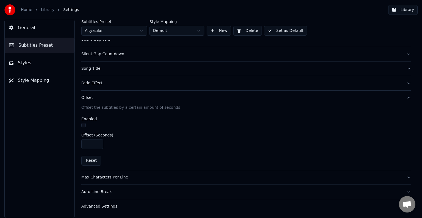
scroll to position [62, 0]
click at [104, 109] on div "Offset the subtitles by a certain amount of seconds" at bounding box center [245, 108] width 329 height 5
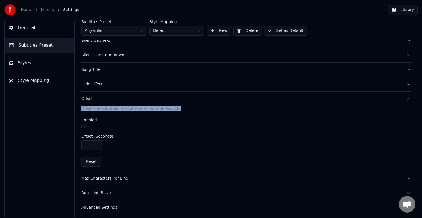
click at [104, 109] on div "Offset the subtitles by a certain amount of seconds" at bounding box center [245, 108] width 329 height 5
click at [149, 134] on div "Offset (Seconds)" at bounding box center [245, 136] width 329 height 4
click at [135, 177] on div "Max Characters Per Line" at bounding box center [241, 178] width 321 height 5
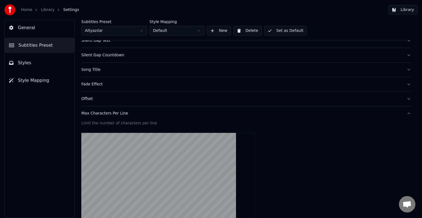
scroll to position [158, 0]
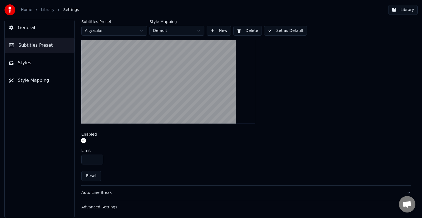
click at [120, 192] on div "Auto Line Break" at bounding box center [241, 192] width 321 height 5
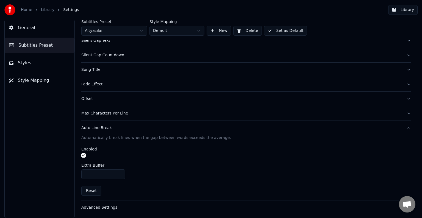
click at [130, 138] on div "Automatically break lines when the gap between words exceeds the average." at bounding box center [245, 137] width 329 height 5
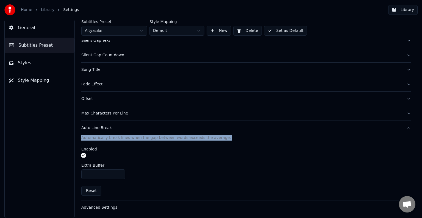
click at [130, 138] on div "Automatically break lines when the gap between words exceeds the average." at bounding box center [245, 137] width 329 height 5
click at [147, 151] on div "Enabled" at bounding box center [245, 153] width 329 height 12
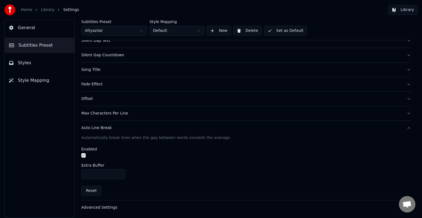
click at [120, 205] on div "Advanced Settings" at bounding box center [241, 207] width 321 height 5
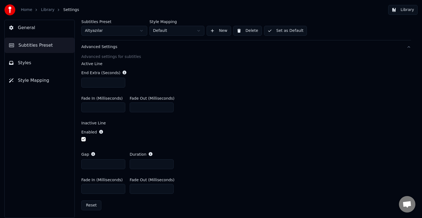
scroll to position [0, 0]
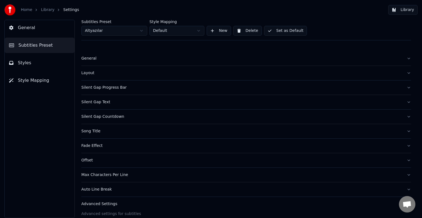
click at [315, 26] on div "Subtitles Preset Altyazılar Style Mapping Default New Delete Set as Default" at bounding box center [245, 30] width 329 height 21
click at [112, 57] on div "General" at bounding box center [241, 58] width 321 height 5
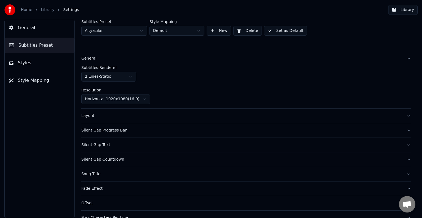
click at [133, 77] on html "Home Library Settings Library General Subtitles Preset Styles Style Mapping Sub…" at bounding box center [211, 109] width 422 height 218
click at [57, 60] on button "Styles" at bounding box center [40, 62] width 70 height 15
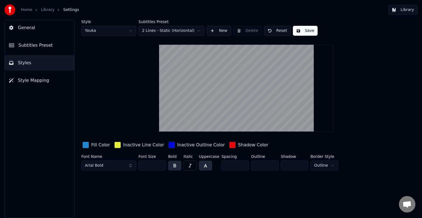
click at [129, 33] on html "Home Library Settings Library General Subtitles Preset Styles Style Mapping Sty…" at bounding box center [211, 109] width 422 height 218
type input "*"
click at [131, 31] on html "Home Library Settings Library General Subtitles Preset Styles Style Mapping Sty…" at bounding box center [211, 109] width 422 height 218
click at [197, 30] on html "Home Library Settings Library General Subtitles Preset Styles Style Mapping Sty…" at bounding box center [211, 109] width 422 height 218
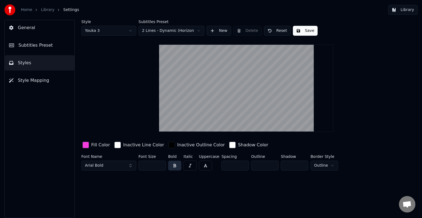
click at [213, 33] on button "New" at bounding box center [218, 31] width 24 height 10
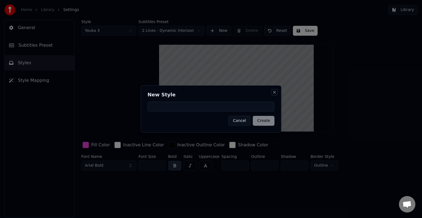
click at [273, 93] on button "Close" at bounding box center [274, 92] width 4 height 4
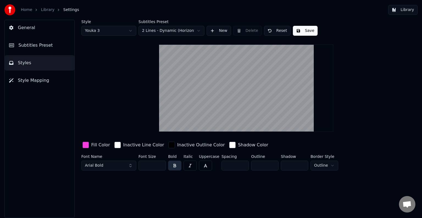
click at [185, 146] on div "Inactive Outline Color" at bounding box center [201, 145] width 48 height 7
click at [185, 145] on div "Inactive Outline Color" at bounding box center [201, 145] width 48 height 7
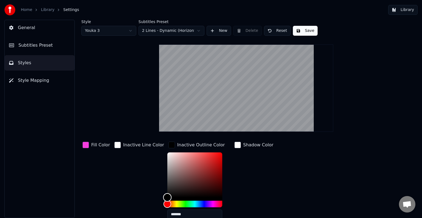
click at [191, 162] on div "Color" at bounding box center [194, 174] width 55 height 45
click at [168, 157] on div "Color" at bounding box center [194, 174] width 55 height 45
click at [178, 174] on div "Color" at bounding box center [194, 174] width 55 height 45
click at [202, 173] on div "Color" at bounding box center [194, 174] width 55 height 45
click at [208, 171] on div "Color" at bounding box center [194, 174] width 55 height 45
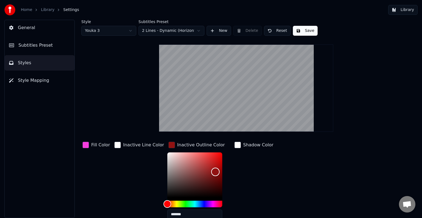
click at [212, 158] on div "Color" at bounding box center [194, 174] width 55 height 45
click at [214, 155] on div "Color" at bounding box center [194, 174] width 55 height 45
click at [206, 178] on div "Color" at bounding box center [194, 174] width 55 height 45
click at [189, 202] on div "Hue" at bounding box center [194, 204] width 55 height 7
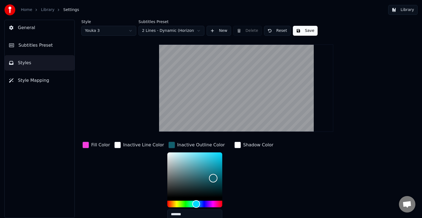
click at [201, 164] on div "Color" at bounding box center [194, 174] width 55 height 45
click at [197, 202] on div "Hue" at bounding box center [194, 204] width 55 height 7
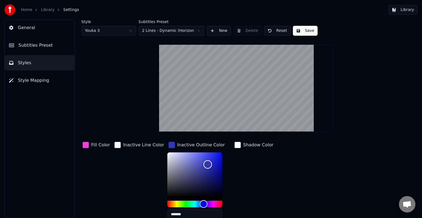
type input "*******"
click at [195, 175] on div "Color" at bounding box center [194, 174] width 55 height 45
click at [234, 145] on div "button" at bounding box center [237, 145] width 7 height 7
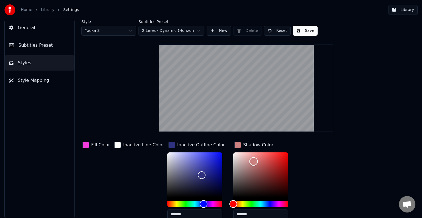
click at [247, 161] on div "Color" at bounding box center [260, 174] width 55 height 45
click at [233, 189] on div "Color" at bounding box center [260, 174] width 55 height 45
click at [233, 193] on div "Color" at bounding box center [260, 174] width 55 height 45
drag, startPoint x: 288, startPoint y: 173, endPoint x: 275, endPoint y: 167, distance: 14.3
click at [287, 173] on div "*******" at bounding box center [265, 186] width 64 height 69
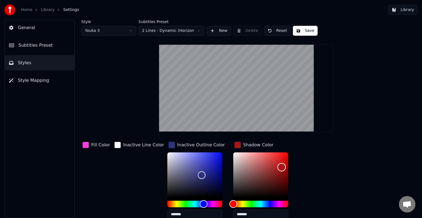
click at [275, 165] on div "Color" at bounding box center [260, 174] width 55 height 45
type input "*******"
drag, startPoint x: 231, startPoint y: 190, endPoint x: 228, endPoint y: 193, distance: 4.3
click at [233, 193] on div "Color" at bounding box center [260, 174] width 55 height 45
click at [88, 145] on div "button" at bounding box center [85, 145] width 7 height 7
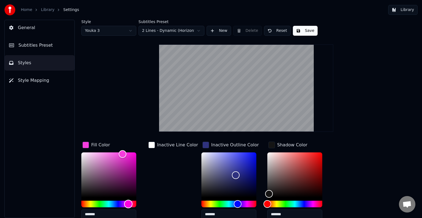
click at [102, 203] on div "Hue" at bounding box center [108, 204] width 55 height 7
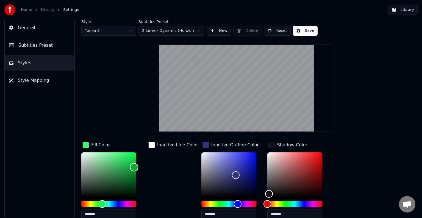
click at [134, 167] on div "Color" at bounding box center [108, 174] width 55 height 45
click at [134, 156] on div "Color" at bounding box center [108, 174] width 55 height 45
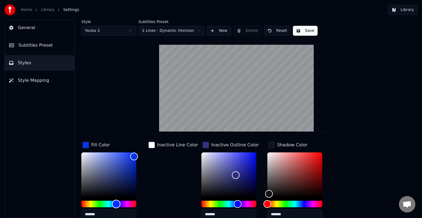
click at [116, 203] on div "Hue" at bounding box center [108, 204] width 55 height 7
click at [133, 171] on div "Color" at bounding box center [108, 174] width 55 height 45
type input "*******"
click at [298, 203] on div "Hue" at bounding box center [294, 204] width 55 height 7
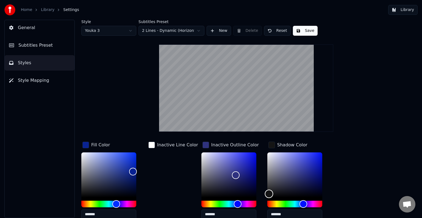
click at [299, 172] on div "Color" at bounding box center [294, 174] width 55 height 45
type input "*******"
drag, startPoint x: 281, startPoint y: 174, endPoint x: 261, endPoint y: 165, distance: 22.5
click at [267, 165] on div "Color" at bounding box center [294, 174] width 55 height 45
drag, startPoint x: 96, startPoint y: 185, endPoint x: 80, endPoint y: 184, distance: 15.4
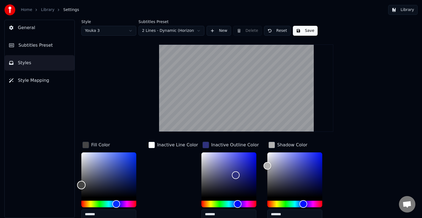
click at [81, 184] on div "Color" at bounding box center [108, 174] width 55 height 45
click at [99, 204] on div "Hue" at bounding box center [108, 204] width 55 height 7
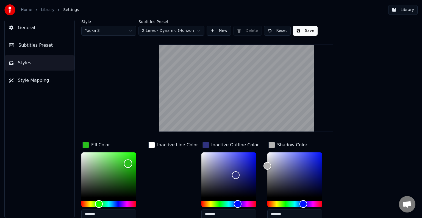
drag, startPoint x: 125, startPoint y: 165, endPoint x: 128, endPoint y: 163, distance: 4.0
click at [128, 163] on div "Color" at bounding box center [108, 174] width 55 height 45
click at [125, 203] on div "Hue" at bounding box center [108, 204] width 55 height 7
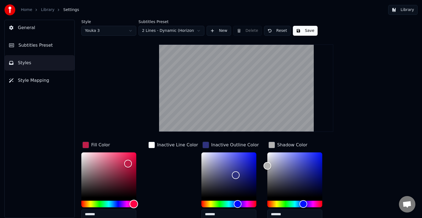
click at [134, 204] on div "Hue" at bounding box center [108, 204] width 55 height 7
click at [133, 149] on div "Fill Color *******" at bounding box center [113, 182] width 64 height 83
click at [133, 155] on div "Color" at bounding box center [108, 174] width 55 height 45
click at [89, 202] on div "Hue" at bounding box center [108, 204] width 55 height 7
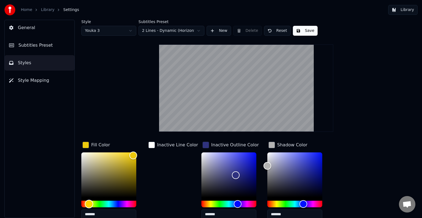
click at [94, 201] on div "Hue" at bounding box center [108, 204] width 55 height 7
type input "*******"
click at [89, 203] on div "Hue" at bounding box center [90, 204] width 9 height 9
click at [152, 144] on div "button" at bounding box center [151, 145] width 7 height 7
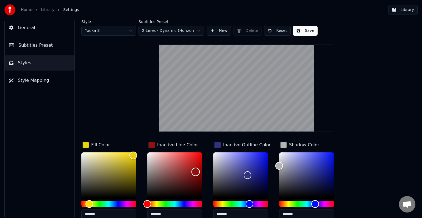
click at [196, 171] on div "Color" at bounding box center [174, 174] width 55 height 45
type input "*******"
drag, startPoint x: 150, startPoint y: 192, endPoint x: 146, endPoint y: 152, distance: 41.1
click at [147, 152] on div "Color" at bounding box center [174, 174] width 55 height 45
click at [152, 145] on div "button" at bounding box center [151, 145] width 7 height 7
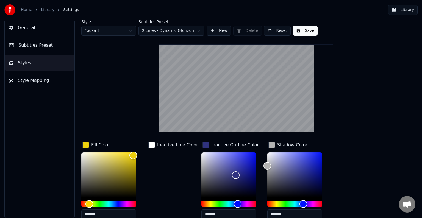
click at [121, 33] on html "Home Library Settings Library General Subtitles Preset Styles Style Mapping Sty…" at bounding box center [211, 109] width 422 height 218
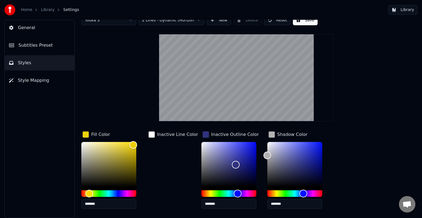
scroll to position [28, 0]
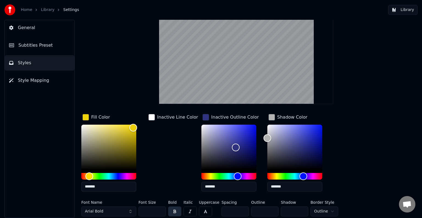
click at [323, 211] on html "Home Library Settings Library General Subtitles Preset Styles Style Mapping Sty…" at bounding box center [211, 109] width 422 height 218
click at [328, 213] on html "Home Library Settings Library General Subtitles Preset Styles Style Mapping Sty…" at bounding box center [211, 109] width 422 height 218
type input "**"
click at [161, 212] on input "**" at bounding box center [151, 211] width 27 height 10
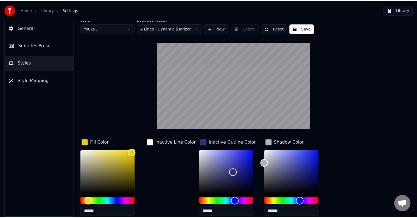
scroll to position [0, 0]
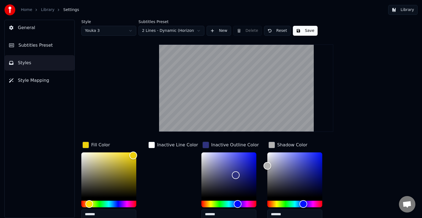
click at [297, 32] on button "Save" at bounding box center [305, 31] width 25 height 10
click at [47, 83] on button "Style Mapping" at bounding box center [40, 80] width 70 height 15
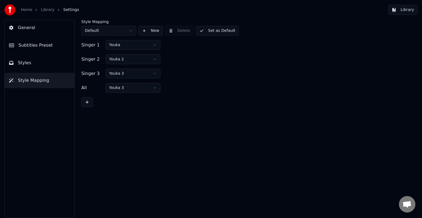
click at [156, 47] on html "Home Library Settings Library General Subtitles Preset Styles Style Mapping Sty…" at bounding box center [211, 109] width 422 height 218
click at [151, 58] on html "Home Library Settings Library General Subtitles Preset Styles Style Mapping Sty…" at bounding box center [211, 109] width 422 height 218
click at [183, 68] on html "Home Library Settings Library General Subtitles Preset Styles Style Mapping Sty…" at bounding box center [211, 109] width 422 height 218
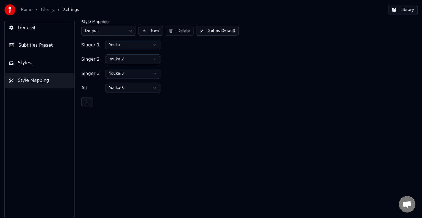
click at [42, 31] on button "General" at bounding box center [40, 27] width 70 height 15
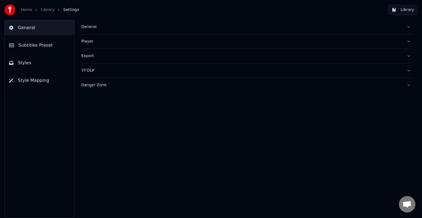
click at [113, 32] on button "General" at bounding box center [245, 27] width 329 height 14
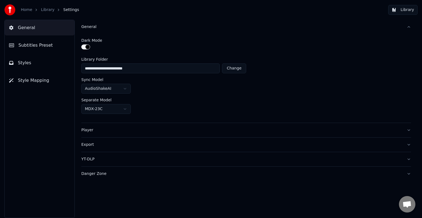
click at [87, 46] on button "button" at bounding box center [85, 46] width 9 height 5
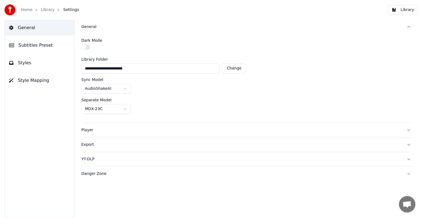
click at [127, 133] on button "Player" at bounding box center [245, 130] width 329 height 14
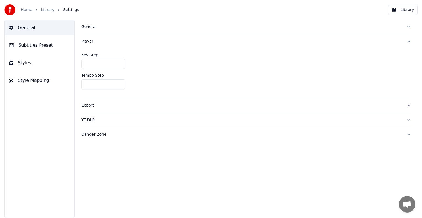
click at [124, 103] on div "Export" at bounding box center [241, 105] width 321 height 5
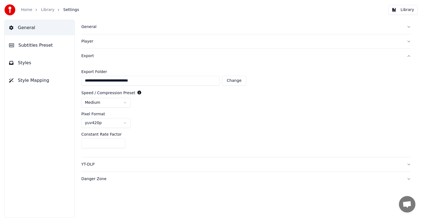
click at [125, 105] on html "**********" at bounding box center [211, 109] width 422 height 218
click at [125, 104] on html "**********" at bounding box center [211, 109] width 422 height 218
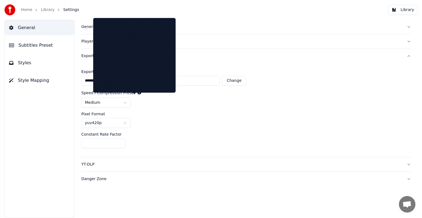
click at [128, 93] on label "Speed / Compression Preset" at bounding box center [108, 93] width 54 height 4
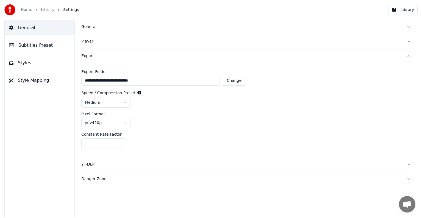
click at [128, 93] on label "Speed / Compression Preset" at bounding box center [108, 93] width 54 height 4
click at [109, 92] on label "Speed / Compression Preset" at bounding box center [108, 93] width 54 height 4
drag, startPoint x: 101, startPoint y: 91, endPoint x: 93, endPoint y: 91, distance: 7.7
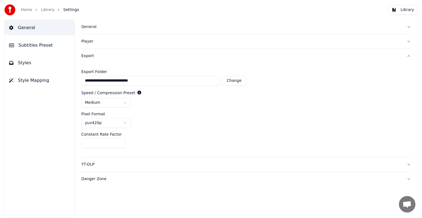
click at [98, 91] on label "Speed / Compression Preset" at bounding box center [108, 93] width 54 height 4
drag, startPoint x: 83, startPoint y: 91, endPoint x: 109, endPoint y: 94, distance: 25.6
click at [109, 94] on label "Speed / Compression Preset" at bounding box center [108, 93] width 54 height 4
drag, startPoint x: 94, startPoint y: 94, endPoint x: 101, endPoint y: 94, distance: 7.5
click at [101, 94] on label "Speed / Compression Preset" at bounding box center [108, 93] width 54 height 4
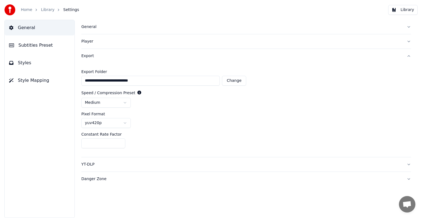
click at [120, 162] on div "YT-DLP" at bounding box center [241, 164] width 321 height 5
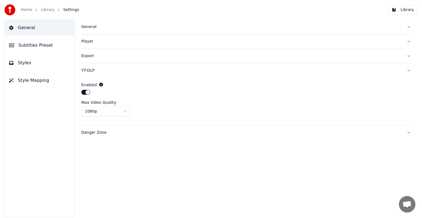
click at [128, 116] on div "Enabled Max Video Quality 1080p" at bounding box center [245, 102] width 329 height 48
click at [128, 114] on html "Home Library Settings Library General Subtitles Preset Styles Style Mapping Gen…" at bounding box center [211, 109] width 422 height 218
click at [129, 114] on html "Home Library Settings Library General Subtitles Preset Styles Style Mapping Gen…" at bounding box center [211, 109] width 422 height 218
click at [130, 130] on div "Danger Zone" at bounding box center [241, 132] width 321 height 5
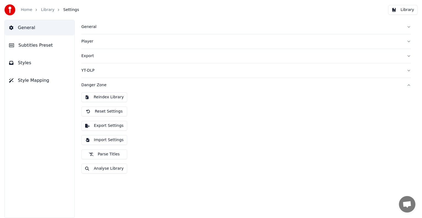
click at [44, 51] on button "Subtitles Preset" at bounding box center [40, 45] width 70 height 15
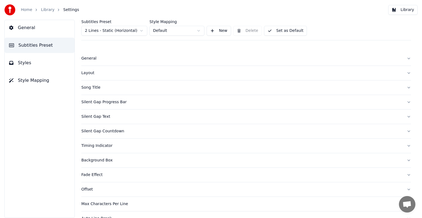
click at [194, 31] on html "Home Library Settings Library General Subtitles Preset Styles Style Mapping Sub…" at bounding box center [211, 109] width 422 height 218
click at [323, 30] on div "Subtitles Preset 2 Lines - Static (Horizontal) Style Mapping Default New Delete…" at bounding box center [245, 30] width 329 height 21
click at [37, 67] on button "Styles" at bounding box center [40, 62] width 70 height 15
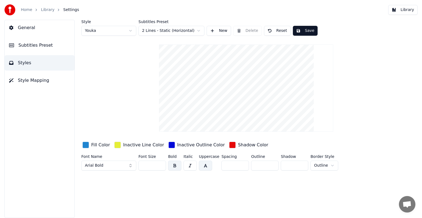
click at [46, 79] on button "Style Mapping" at bounding box center [40, 80] width 70 height 15
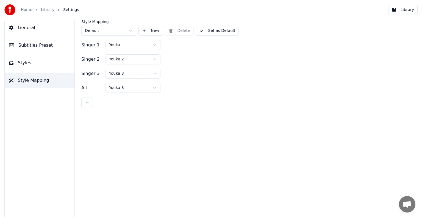
click at [37, 33] on button "General" at bounding box center [40, 27] width 70 height 15
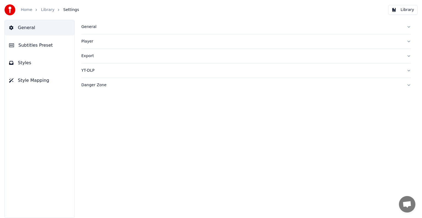
click at [27, 9] on link "Home" at bounding box center [26, 9] width 11 height 5
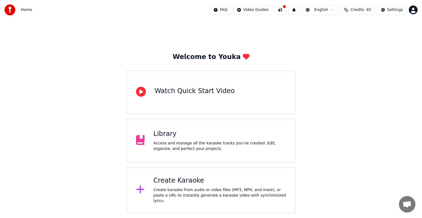
click at [196, 130] on div "Library" at bounding box center [219, 134] width 133 height 9
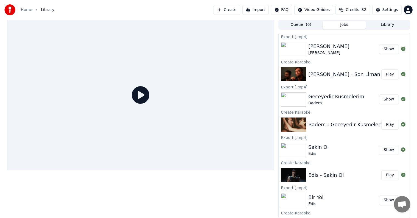
click at [388, 50] on button "Show" at bounding box center [389, 49] width 20 height 10
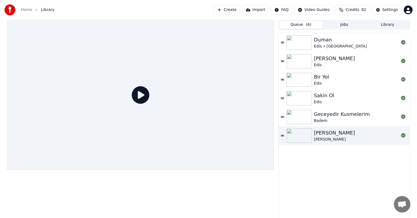
click at [302, 25] on button "Queue ( 6 )" at bounding box center [300, 25] width 43 height 8
click at [335, 134] on div "[PERSON_NAME]" at bounding box center [334, 133] width 41 height 8
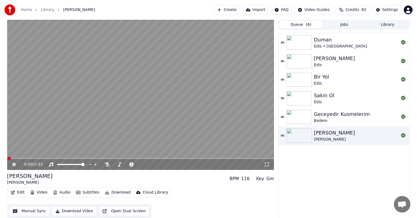
click at [14, 166] on icon at bounding box center [18, 164] width 13 height 4
click at [337, 23] on button "Jobs" at bounding box center [344, 25] width 43 height 8
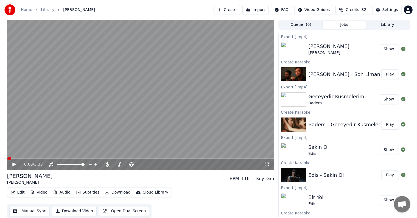
click at [387, 51] on button "Show" at bounding box center [389, 49] width 20 height 10
click at [297, 22] on button "Queue ( 6 )" at bounding box center [300, 25] width 43 height 8
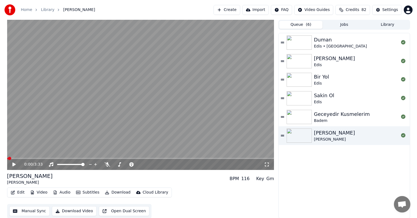
click at [303, 135] on img at bounding box center [299, 136] width 25 height 14
click at [14, 165] on icon at bounding box center [13, 165] width 3 height 4
click at [68, 159] on div "0:01 / 3:33" at bounding box center [140, 164] width 267 height 11
click at [69, 158] on span at bounding box center [140, 158] width 267 height 1
click at [13, 165] on icon at bounding box center [14, 164] width 3 height 3
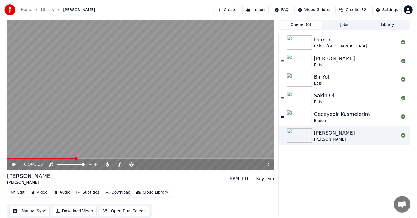
click at [112, 193] on button "Download" at bounding box center [118, 193] width 30 height 8
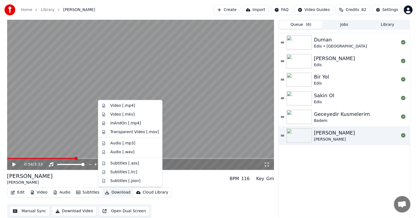
click at [111, 193] on button "Download" at bounding box center [118, 193] width 30 height 8
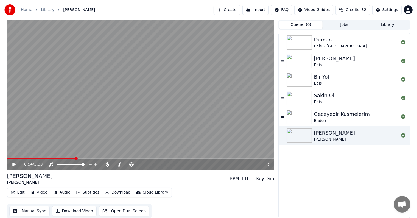
click at [83, 211] on button "Download Video" at bounding box center [74, 211] width 45 height 10
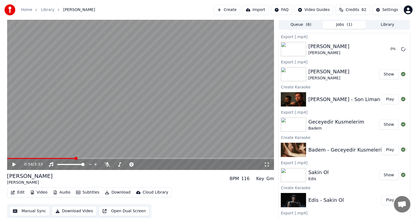
scroll to position [0, 0]
click at [48, 10] on link "Library" at bounding box center [47, 9] width 13 height 5
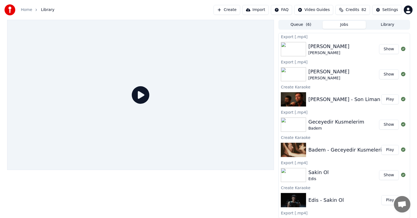
click at [379, 52] on button "Show" at bounding box center [389, 49] width 20 height 10
click at [379, 51] on button "Show" at bounding box center [389, 49] width 20 height 10
click at [296, 25] on button "Queue ( 6 )" at bounding box center [300, 25] width 43 height 8
